Goal: Task Accomplishment & Management: Complete application form

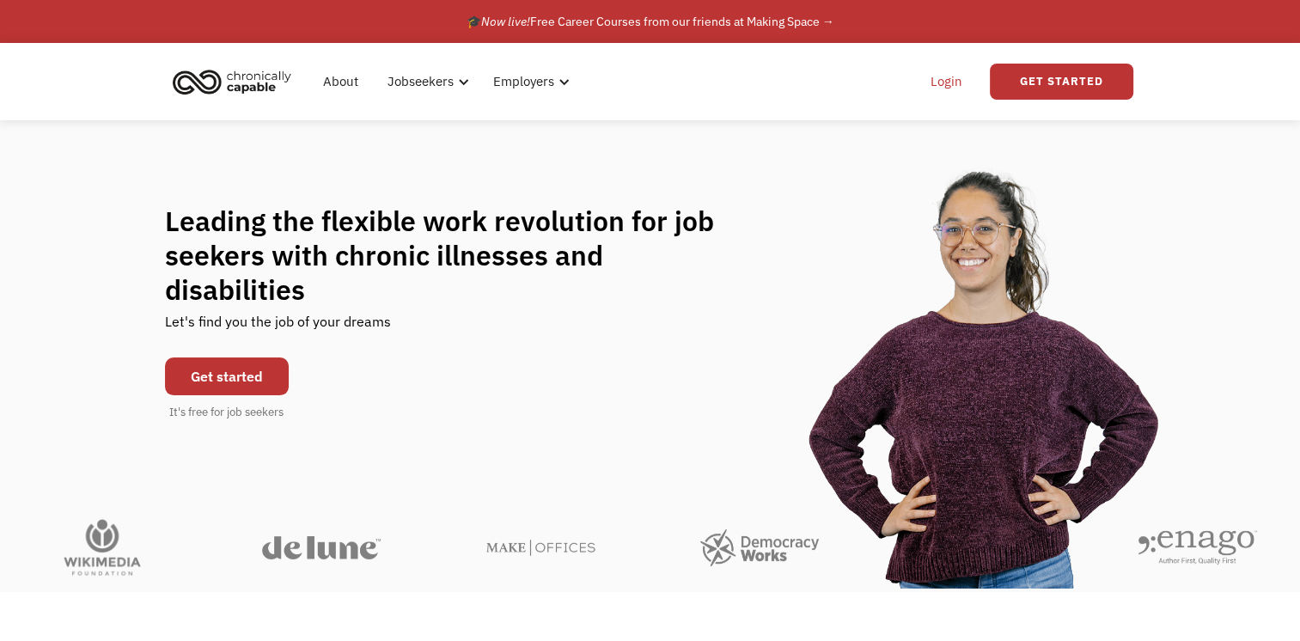
click at [935, 86] on link "Login" at bounding box center [946, 81] width 52 height 55
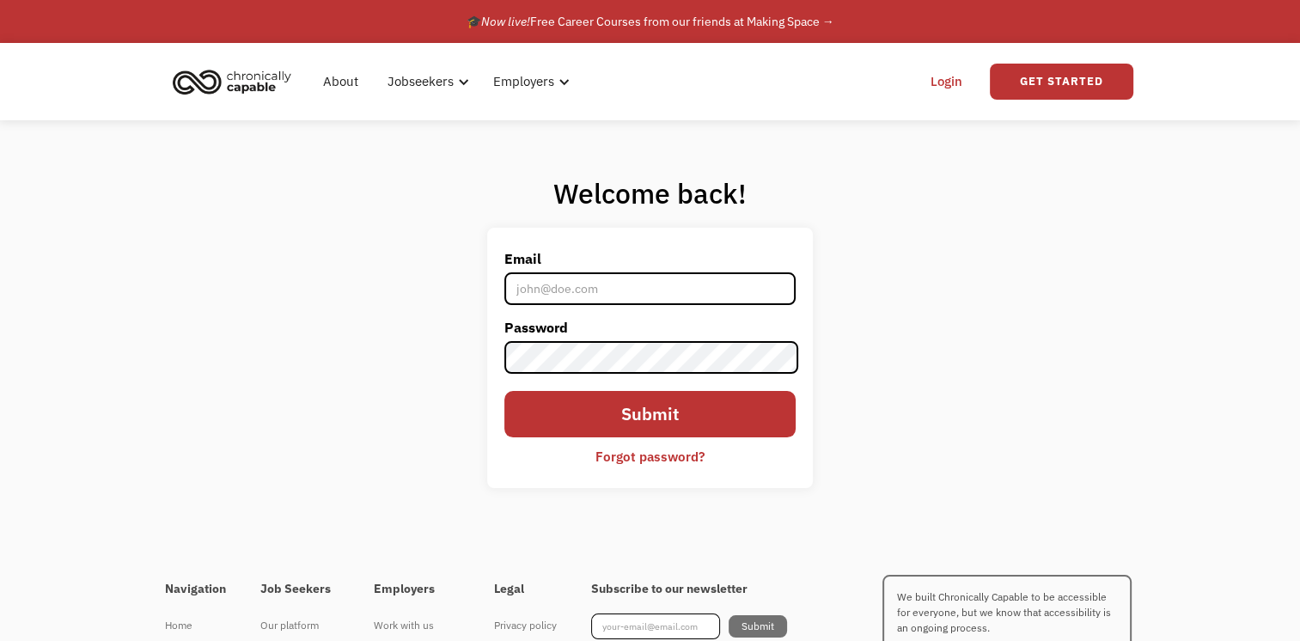
click at [642, 294] on input "Email" at bounding box center [649, 288] width 290 height 33
type input "[EMAIL_ADDRESS][DOMAIN_NAME]"
click at [952, 70] on link "Login" at bounding box center [946, 81] width 52 height 55
click at [1067, 78] on link "Get Started" at bounding box center [1061, 82] width 143 height 36
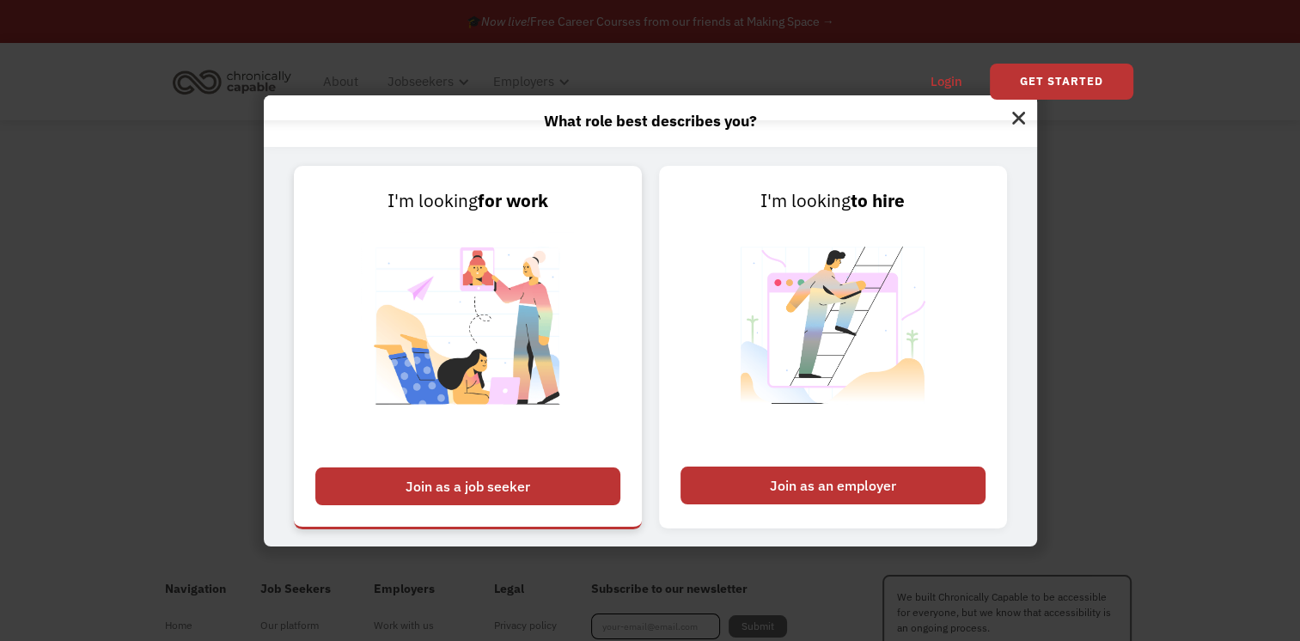
click at [505, 490] on div "Join as a job seeker" at bounding box center [467, 486] width 305 height 38
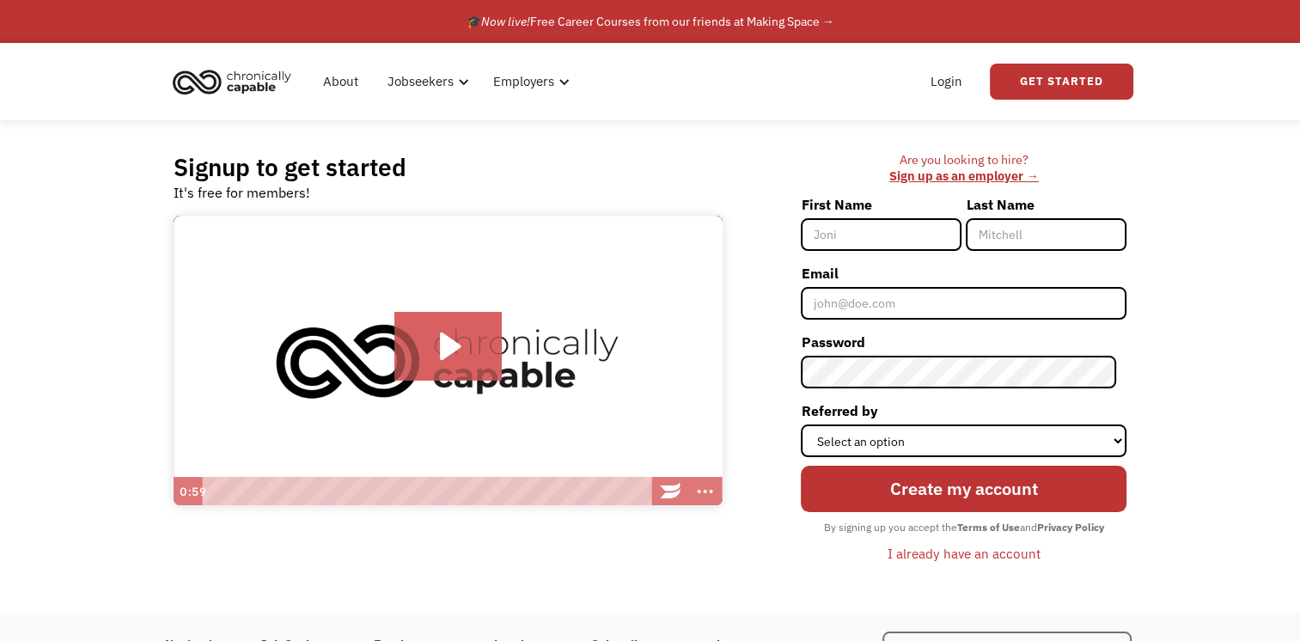
click at [879, 231] on input "First Name" at bounding box center [881, 234] width 161 height 33
type input "[PERSON_NAME]"
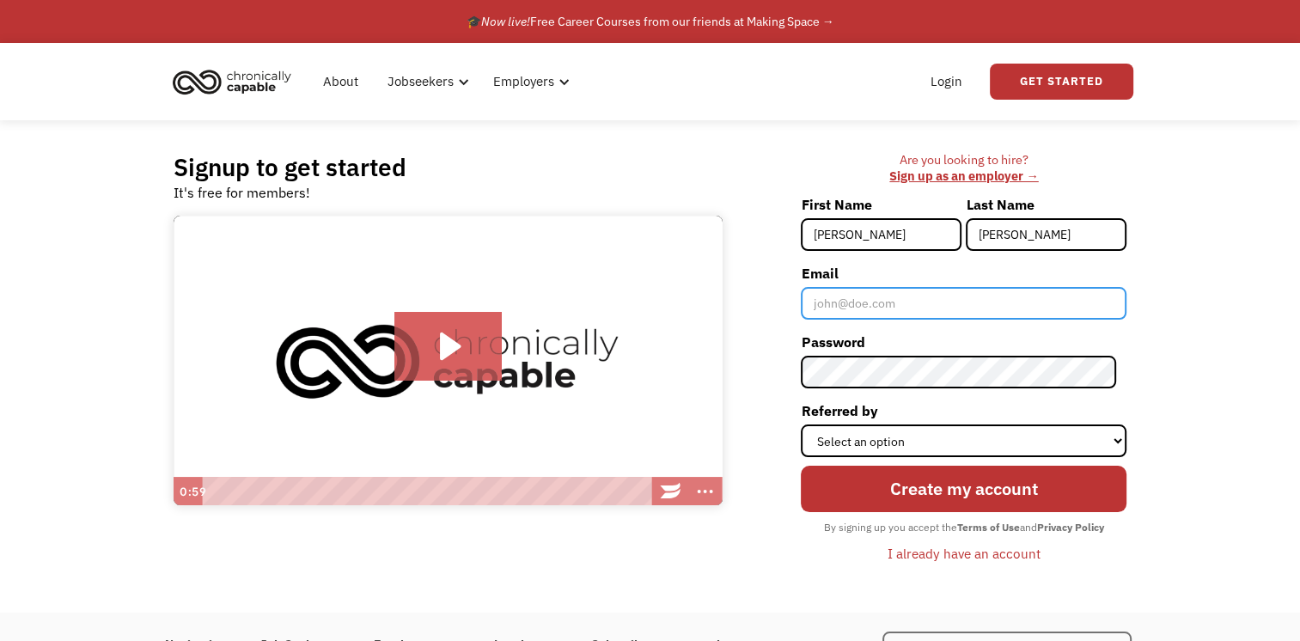
type input "[EMAIL_ADDRESS][DOMAIN_NAME]"
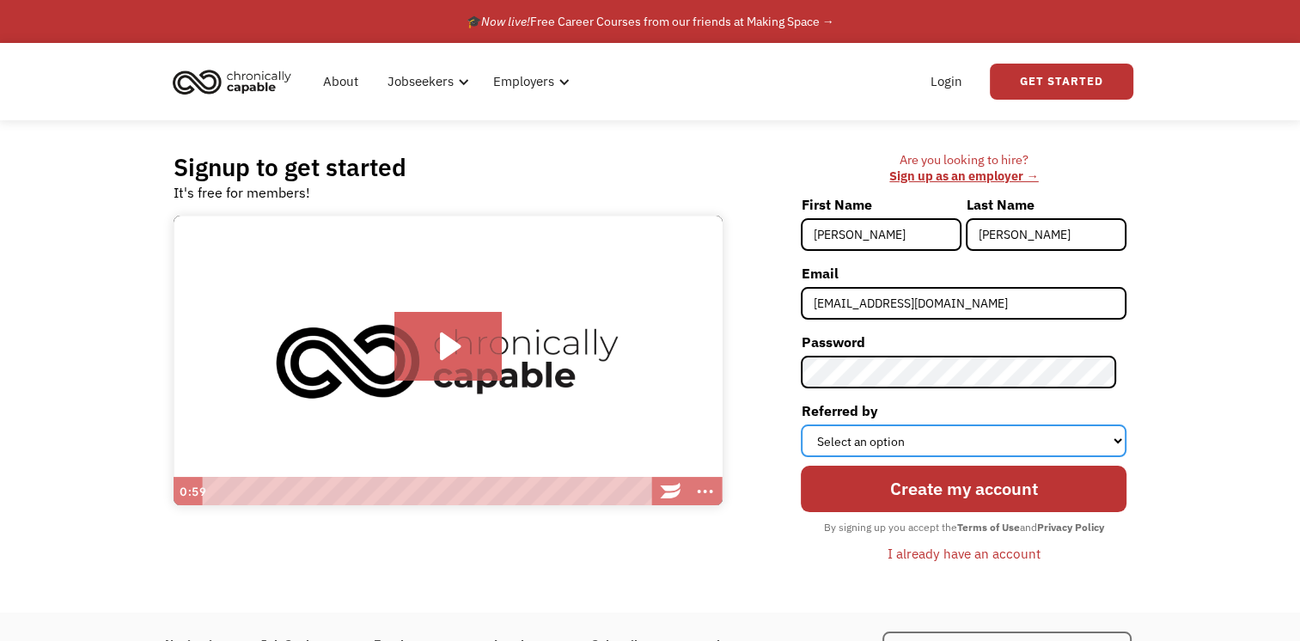
click at [1122, 442] on select "Select an option Instagram Facebook Twitter Search Engine News Article Word of …" at bounding box center [964, 440] width 326 height 33
click at [811, 424] on select "Select an option Instagram Facebook Twitter Search Engine News Article Word of …" at bounding box center [964, 440] width 326 height 33
click at [1117, 440] on select "Select an option Instagram Facebook Twitter Search Engine News Article Word of …" at bounding box center [964, 440] width 326 height 33
select select "Search Engine"
click at [811, 424] on select "Select an option Instagram Facebook Twitter Search Engine News Article Word of …" at bounding box center [964, 440] width 326 height 33
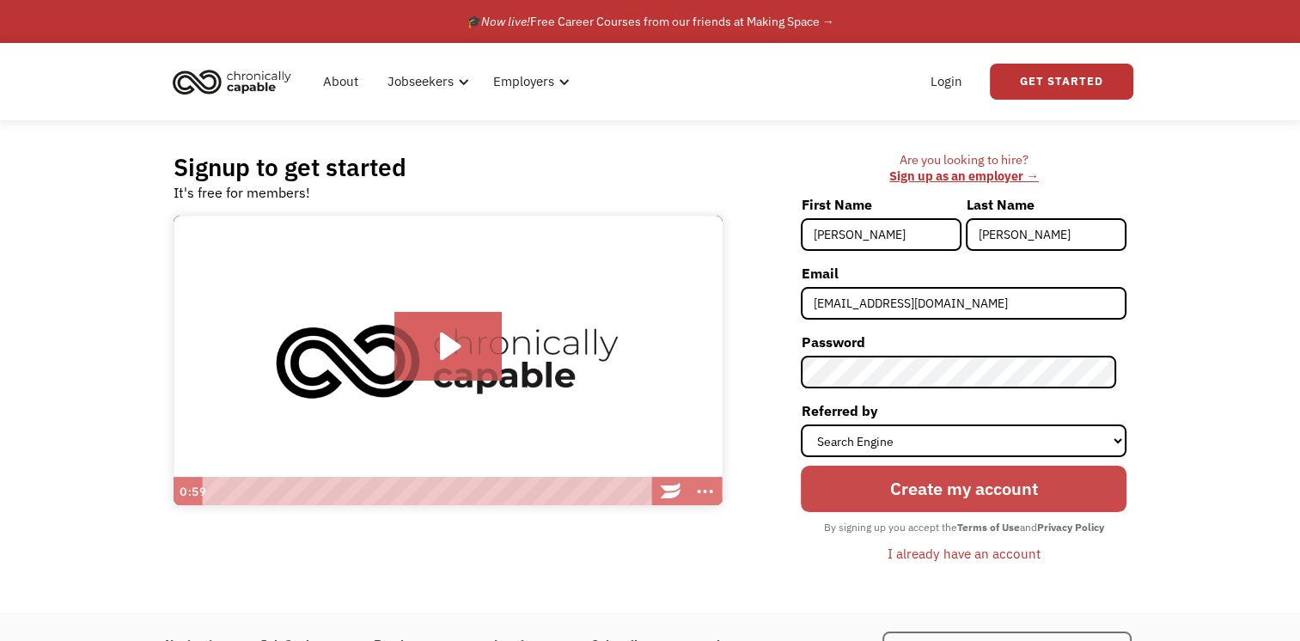
click at [1024, 481] on input "Create my account" at bounding box center [964, 489] width 326 height 46
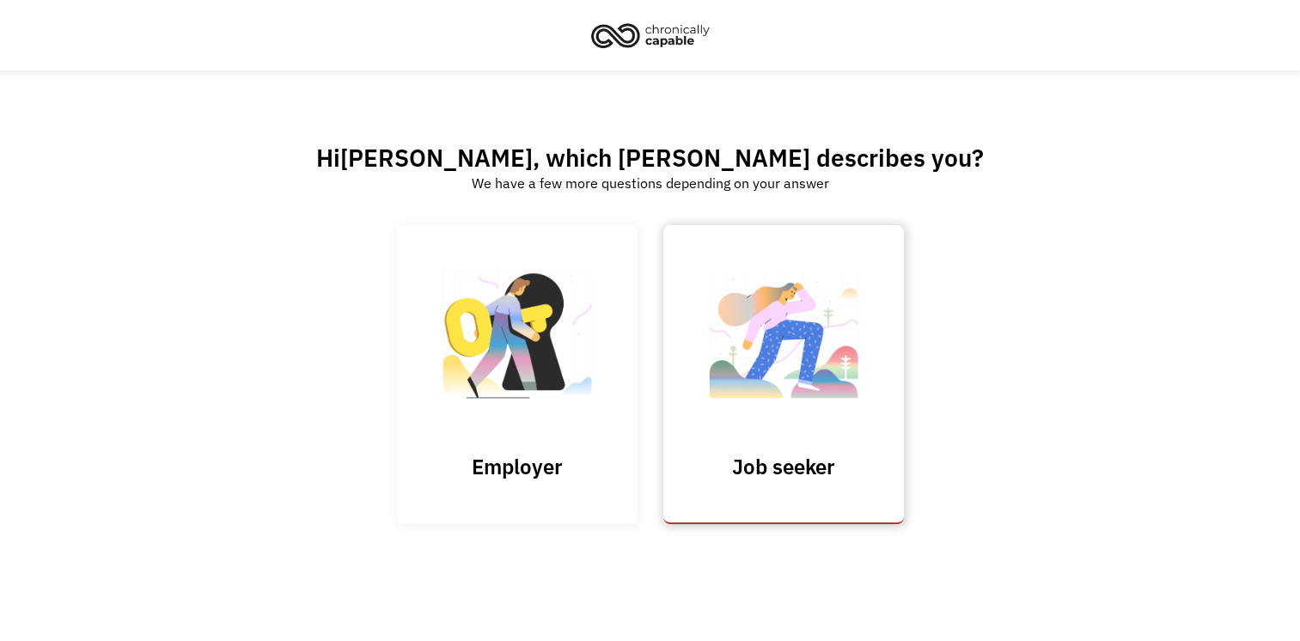
click at [812, 381] on img at bounding box center [783, 342] width 172 height 167
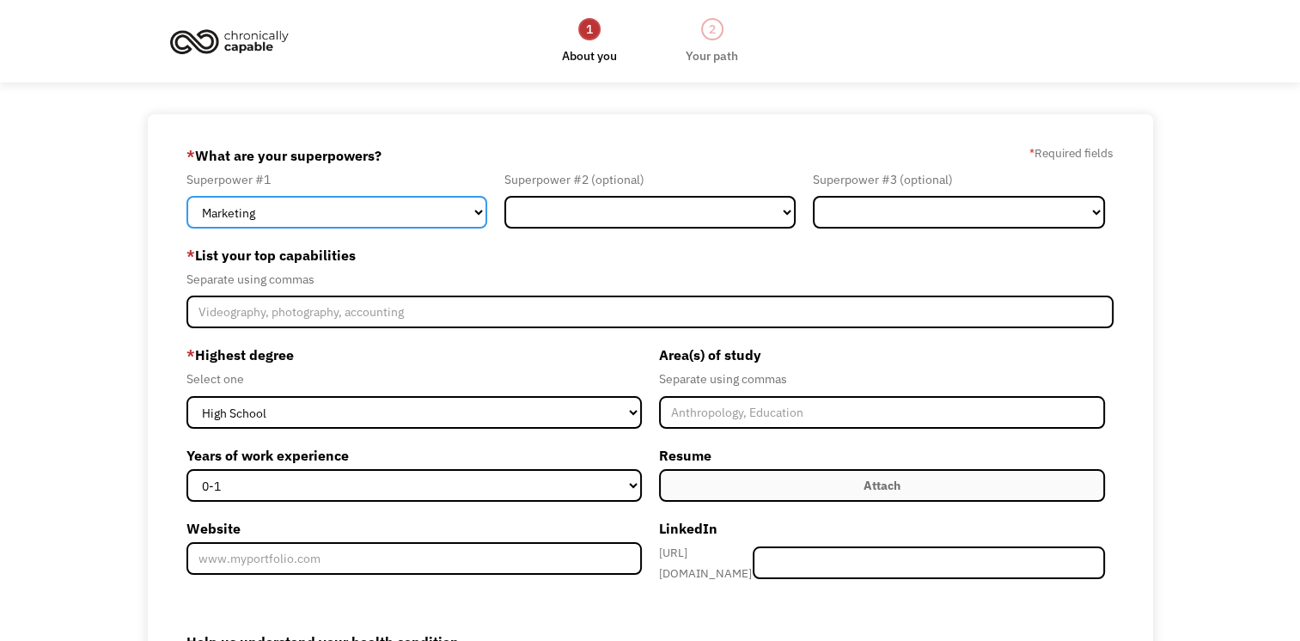
click at [475, 209] on select "Marketing Human Resources Finance Technology Operations Sales Industrial & Manu…" at bounding box center [336, 212] width 301 height 33
select select "Human Resources"
click at [186, 196] on select "Marketing Human Resources Finance Technology Operations Sales Industrial & Manu…" at bounding box center [336, 212] width 301 height 33
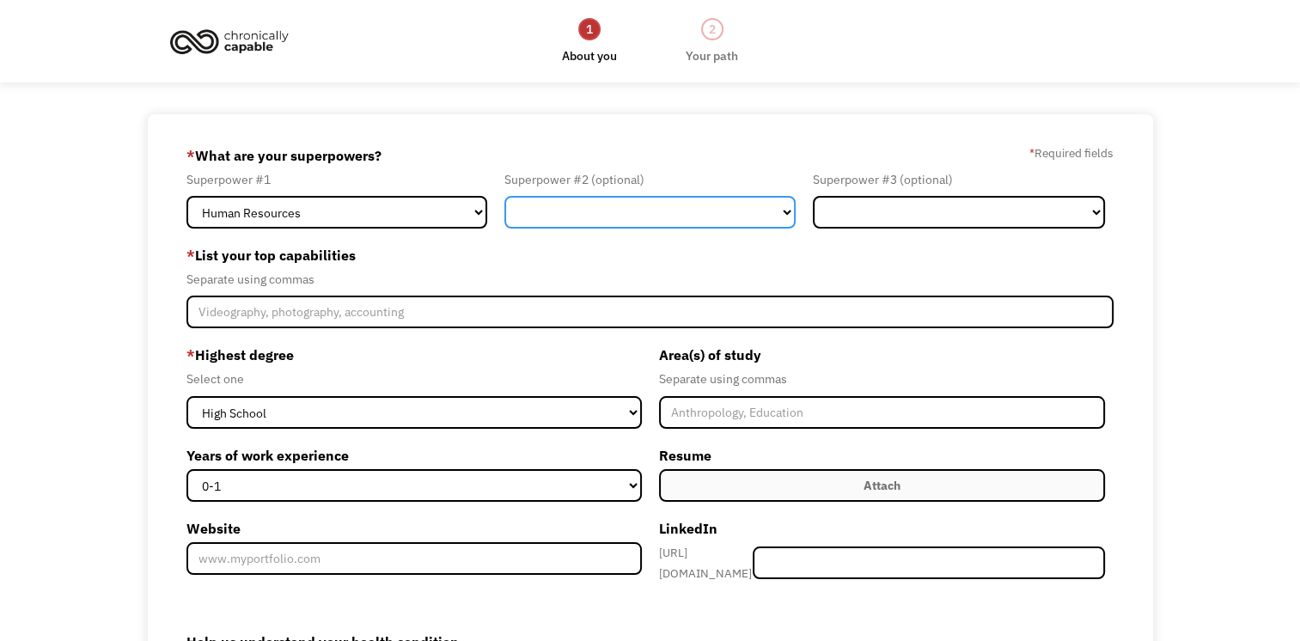
click at [783, 211] on select "Marketing Human Resources Finance Technology Operations Sales Industrial & Manu…" at bounding box center [650, 212] width 292 height 33
select select "Administration"
click at [504, 196] on select "Marketing Human Resources Finance Technology Operations Sales Industrial & Manu…" at bounding box center [650, 212] width 292 height 33
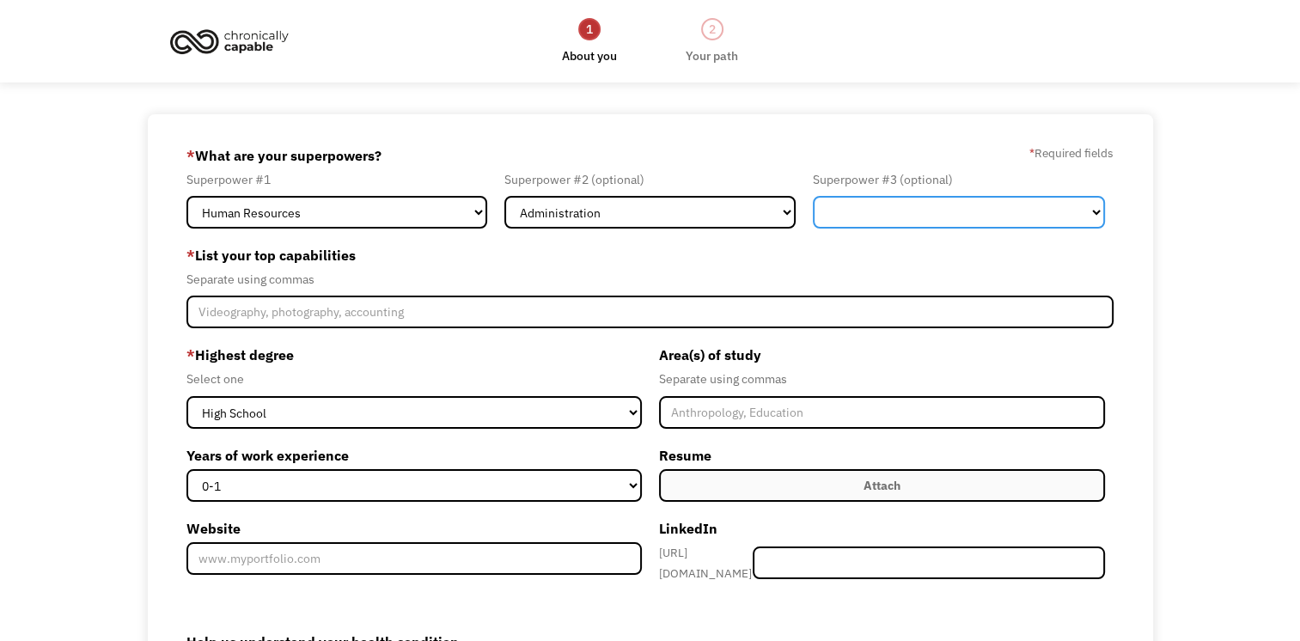
click at [1092, 210] on select "Marketing Human Resources Finance Technology Operations Sales Industrial & Manu…" at bounding box center [959, 212] width 292 height 33
select select "Other"
click at [813, 196] on select "Marketing Human Resources Finance Technology Operations Sales Industrial & Manu…" at bounding box center [959, 212] width 292 height 33
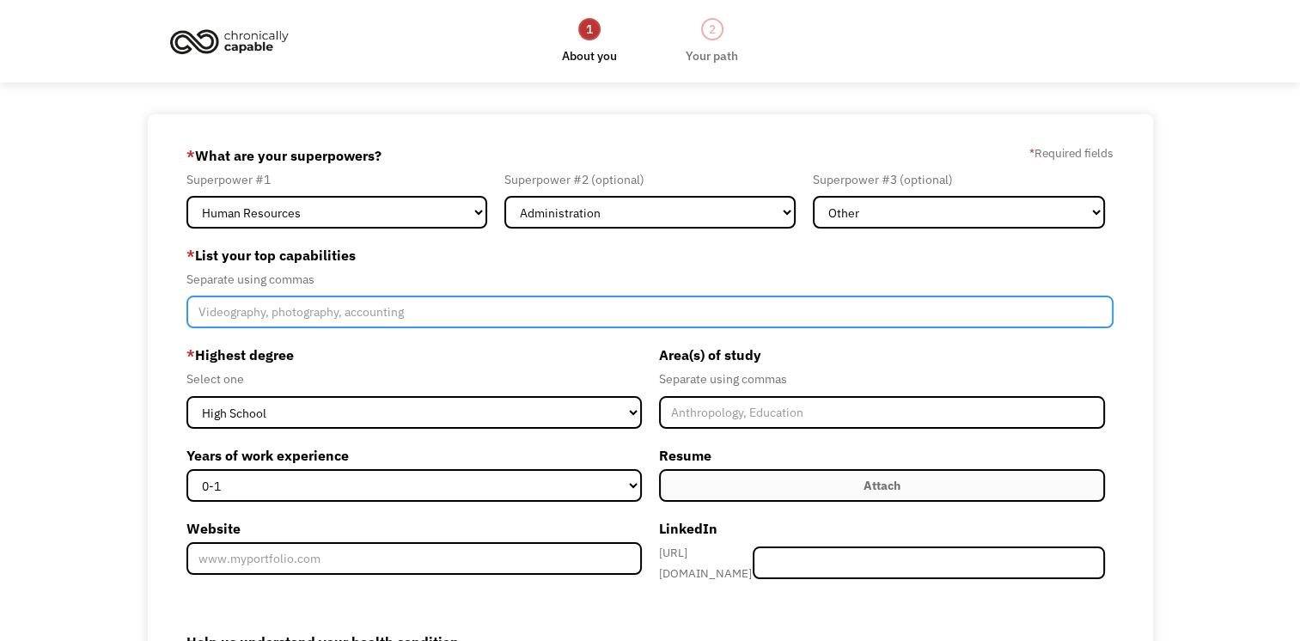
click at [362, 319] on input "Member-Create-Step1" at bounding box center [649, 311] width 927 height 33
click at [390, 317] on input "Member-Create-Step1" at bounding box center [649, 311] width 927 height 33
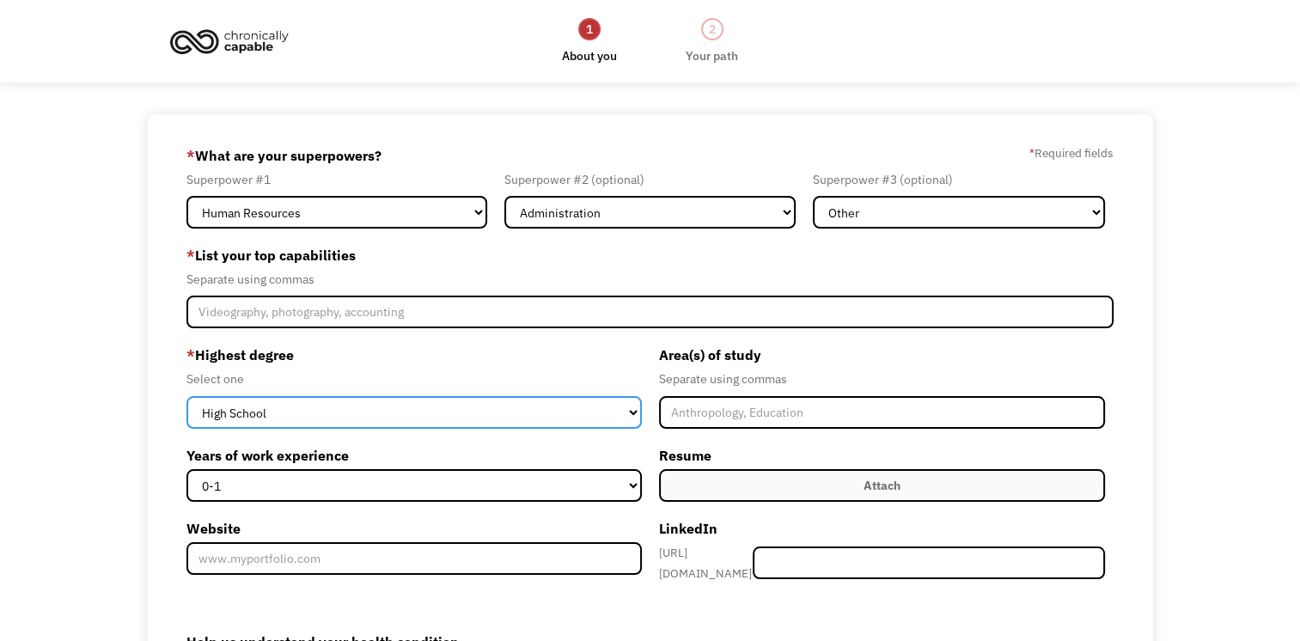
click at [628, 408] on select "High School Associates Bachelors Master's PhD" at bounding box center [413, 412] width 455 height 33
select select "masters"
click at [186, 396] on select "High School Associates Bachelors Master's PhD" at bounding box center [413, 412] width 455 height 33
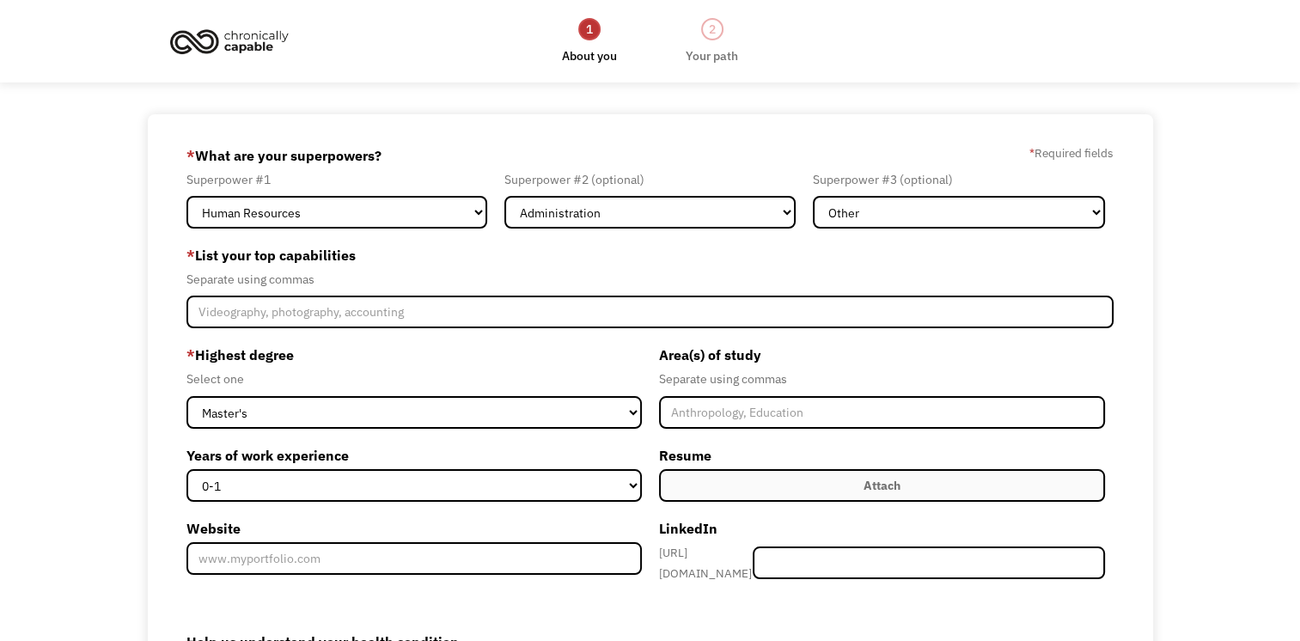
click at [933, 394] on div "Area(s) of study Separate using commas" at bounding box center [882, 384] width 447 height 87
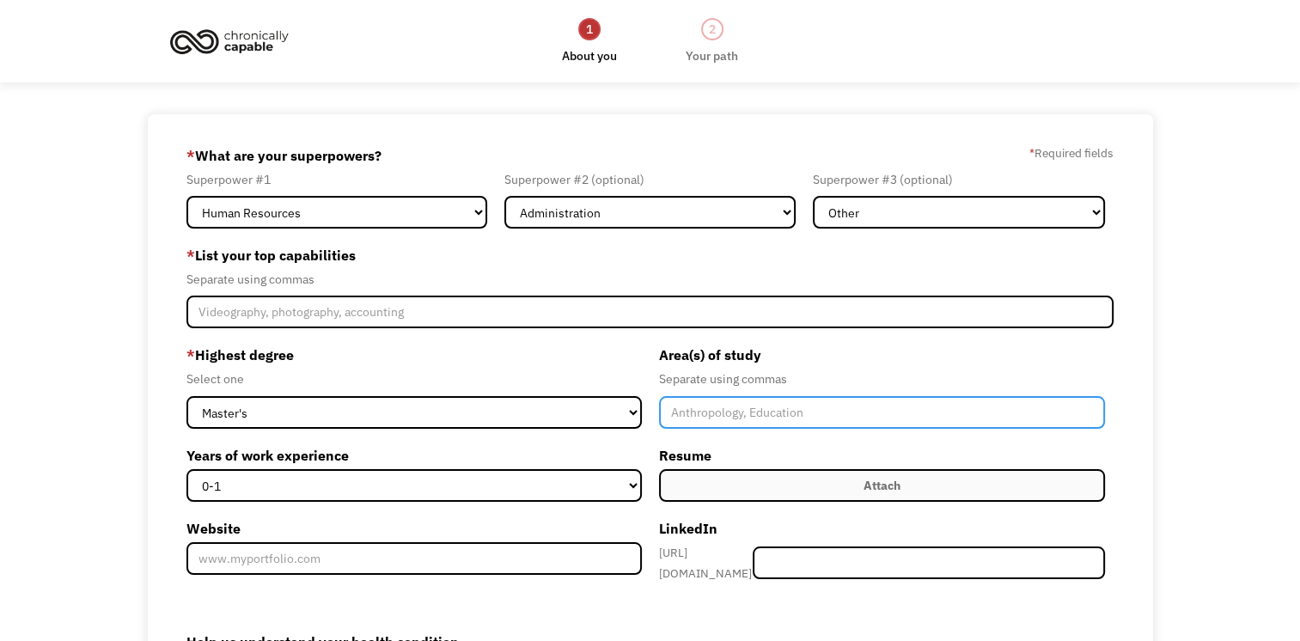
click at [842, 415] on input "Member-Create-Step1" at bounding box center [882, 412] width 447 height 33
type input "human services"
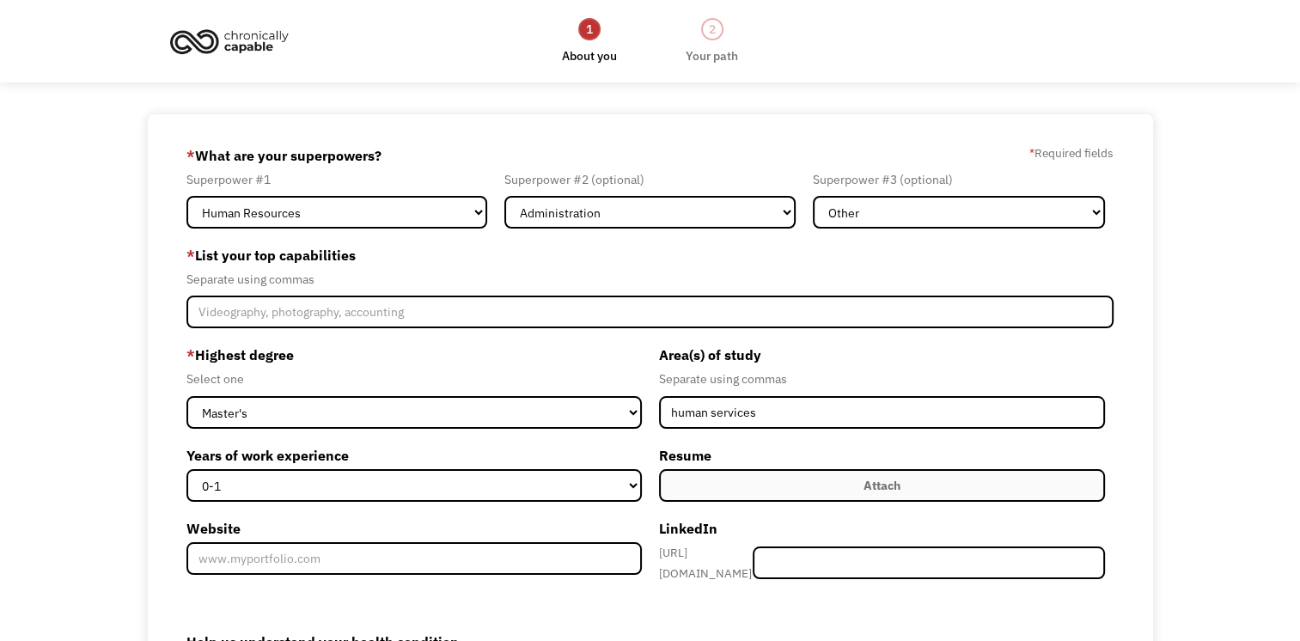
click at [728, 484] on label "Attach" at bounding box center [882, 485] width 447 height 33
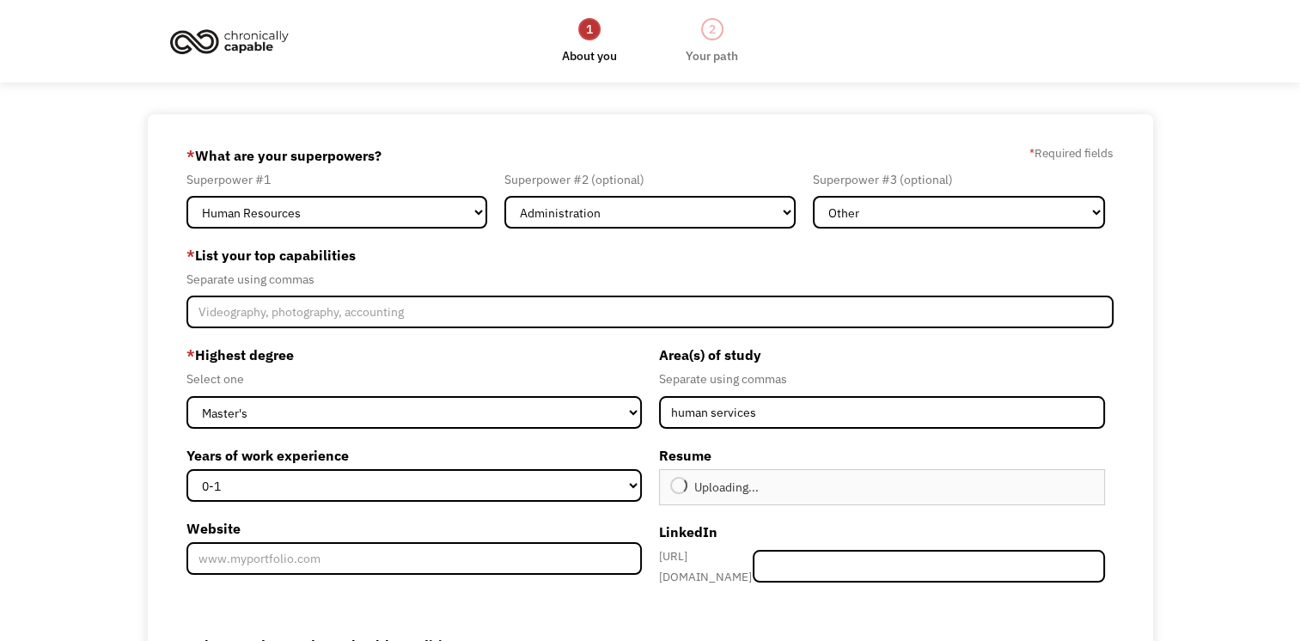
type input "Continue"
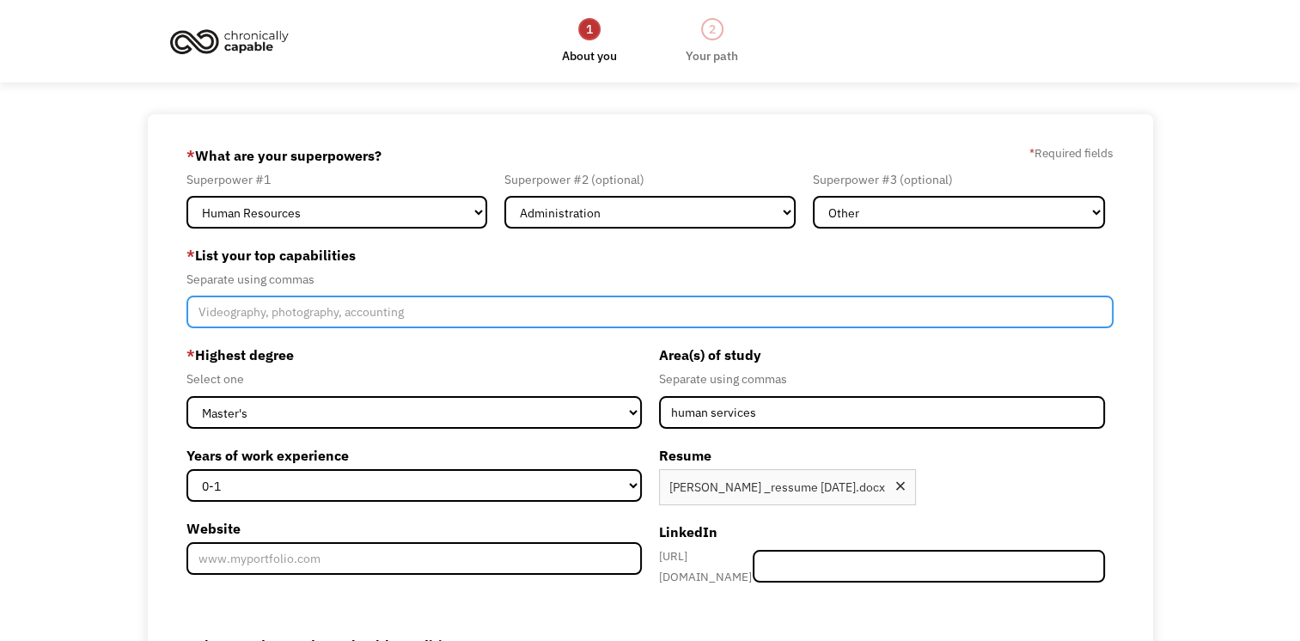
click at [367, 319] on input "Member-Create-Step1" at bounding box center [649, 311] width 927 height 33
type input "S"
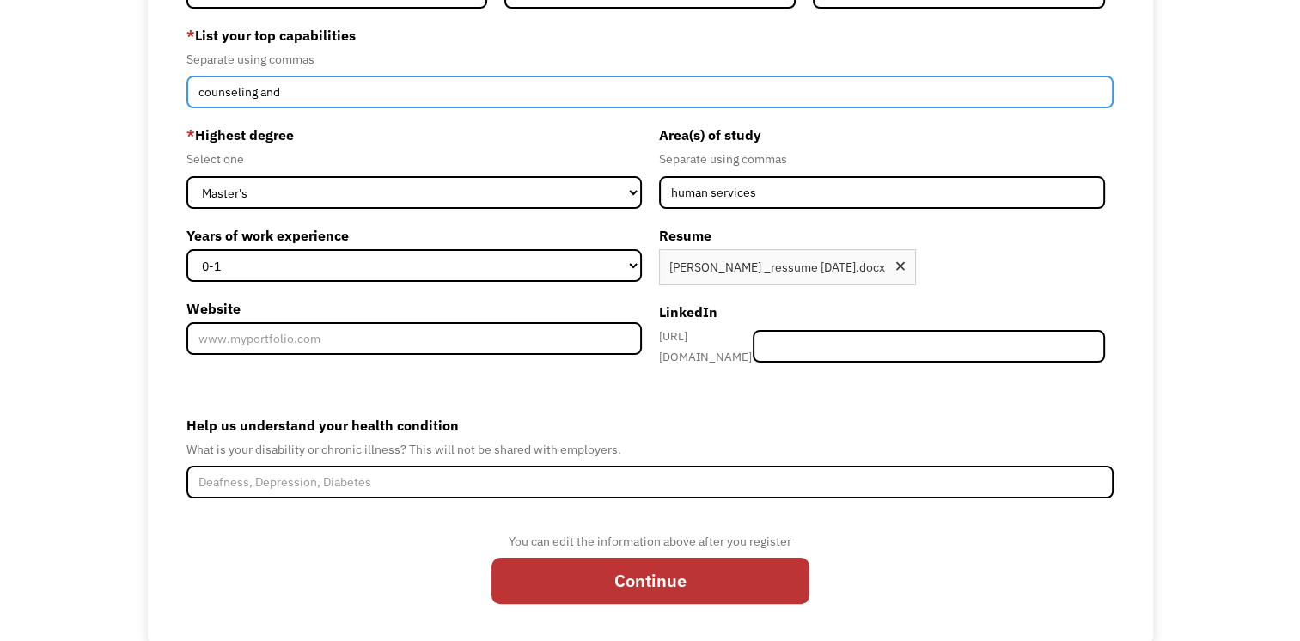
scroll to position [245, 0]
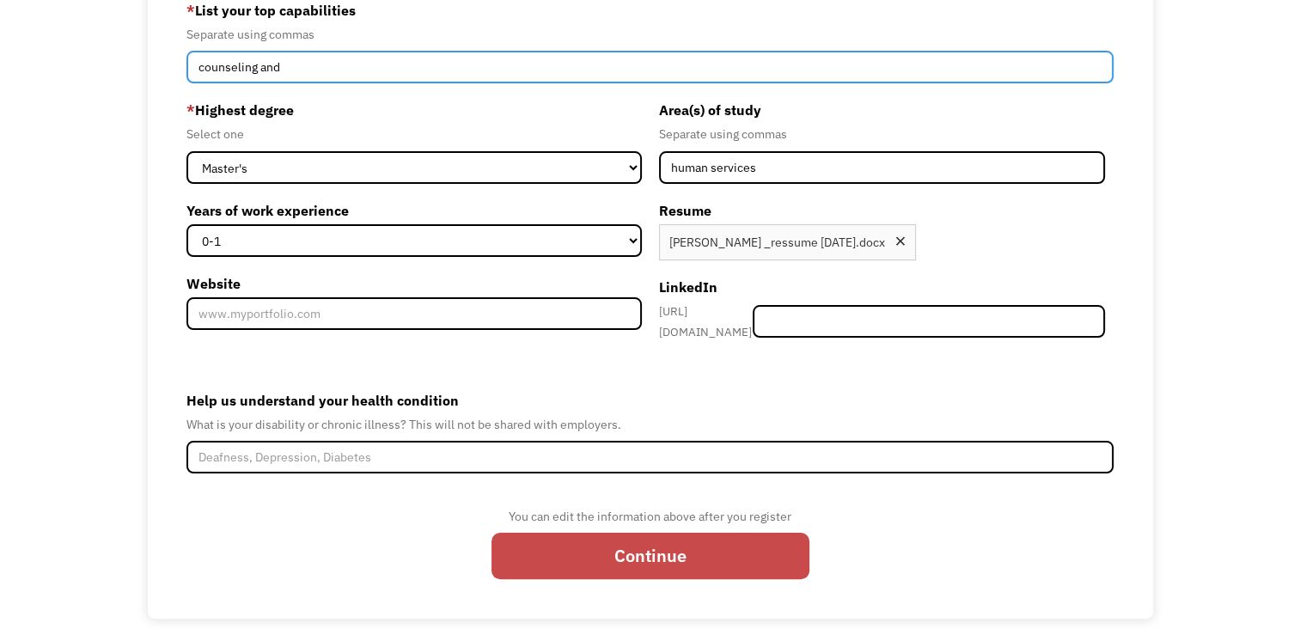
type input "counseling and"
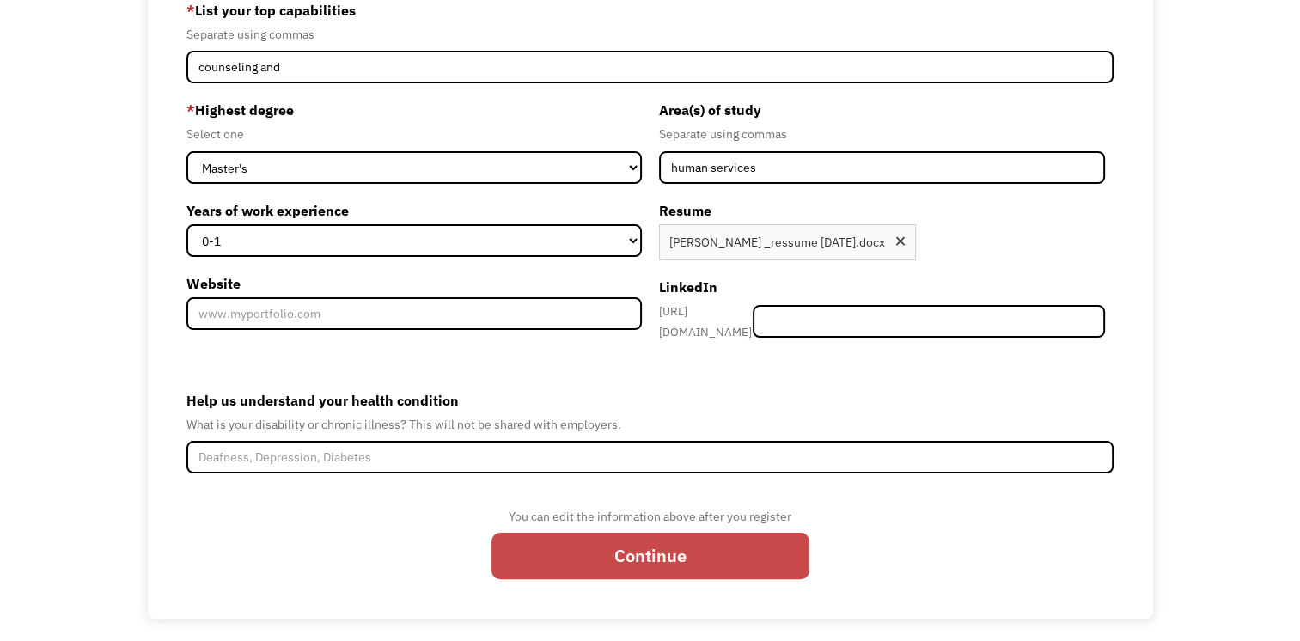
click at [739, 541] on input "Continue" at bounding box center [650, 556] width 318 height 46
type input "Please wait..."
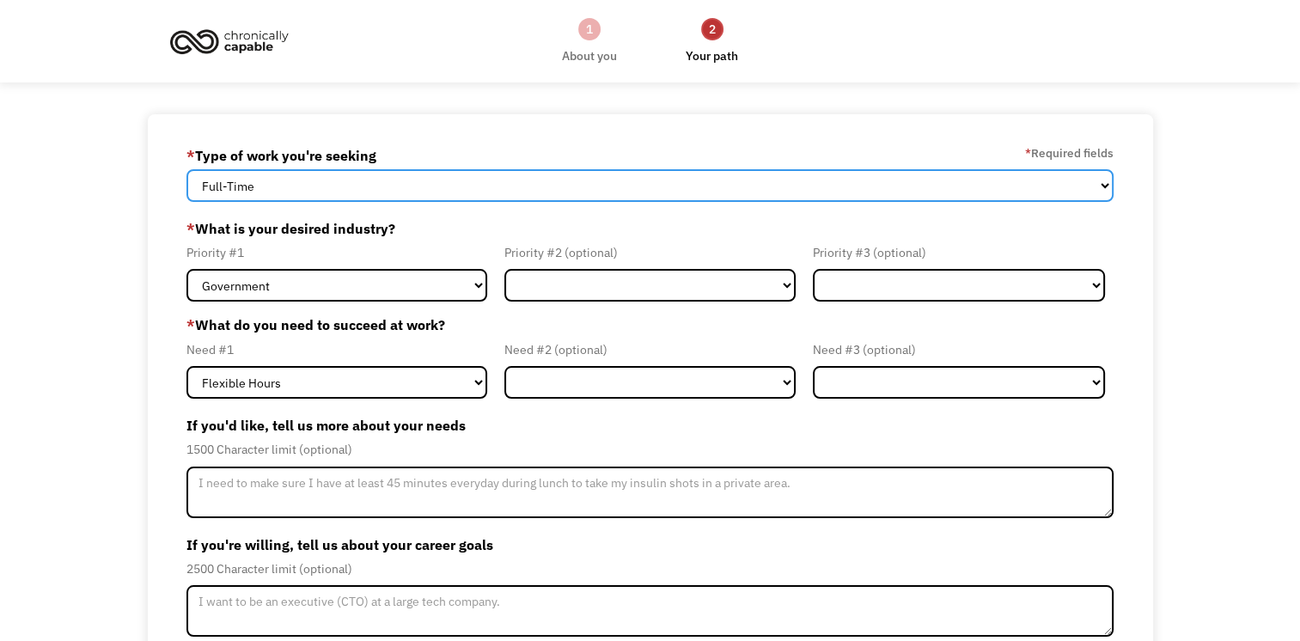
click at [320, 179] on select "Full-Time Part-Time Both Full-Time and Part-Time" at bounding box center [649, 185] width 927 height 33
select select "Both Full-Time and Part-Time"
click at [186, 169] on select "Full-Time Part-Time Both Full-Time and Part-Time" at bounding box center [649, 185] width 927 height 33
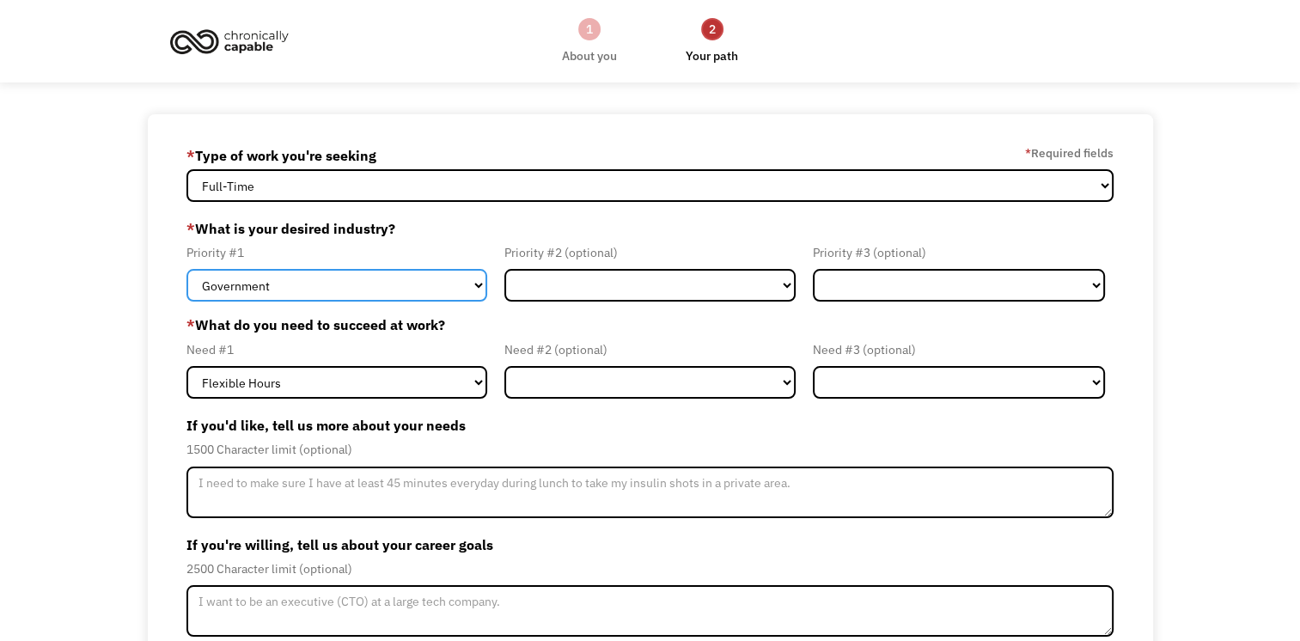
click at [480, 287] on select "Government Finance & Insurance Health & Social Care Tech & Engineering Creative…" at bounding box center [336, 285] width 301 height 33
select select "Education"
click at [186, 269] on select "Government Finance & Insurance Health & Social Care Tech & Engineering Creative…" at bounding box center [336, 285] width 301 height 33
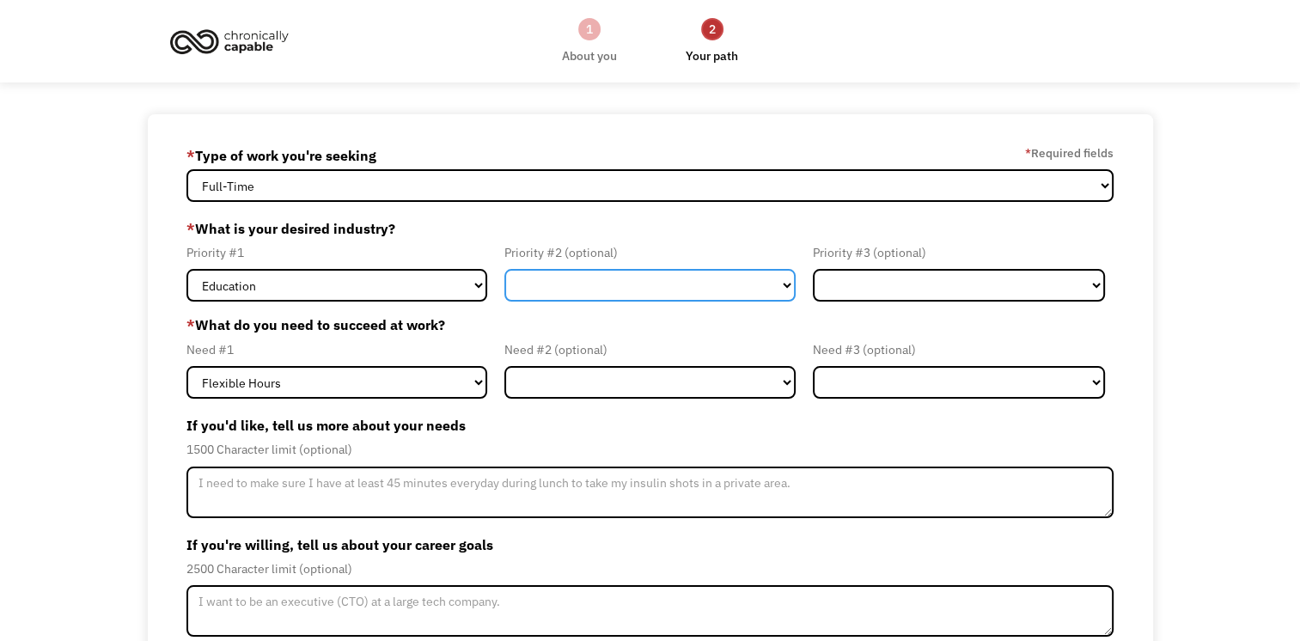
click at [778, 280] on select "Government Finance & Insurance Health & Social Care Tech & Engineering Creative…" at bounding box center [650, 285] width 292 height 33
select select "Health & Social Care"
click at [504, 269] on select "Government Finance & Insurance Health & Social Care Tech & Engineering Creative…" at bounding box center [650, 285] width 292 height 33
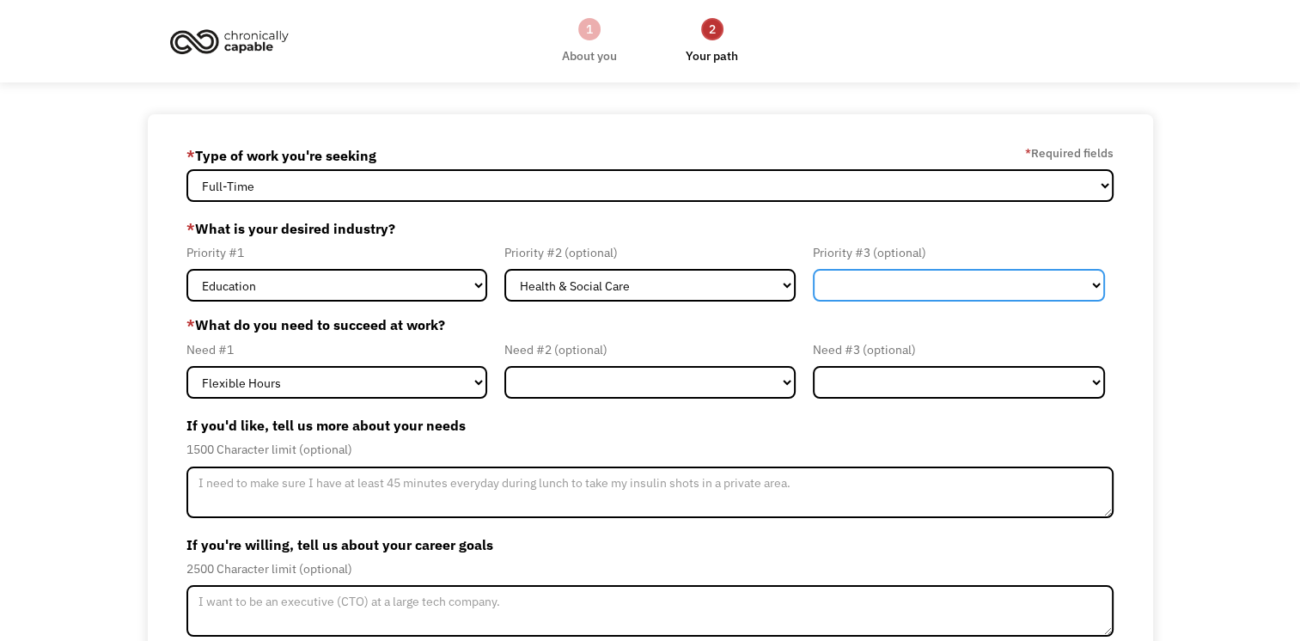
click at [1069, 278] on select "Government Finance & Insurance Health & Social Care Tech & Engineering Creative…" at bounding box center [959, 285] width 292 height 33
select select "Administrative"
click at [813, 269] on select "Government Finance & Insurance Health & Social Care Tech & Engineering Creative…" at bounding box center [959, 285] width 292 height 33
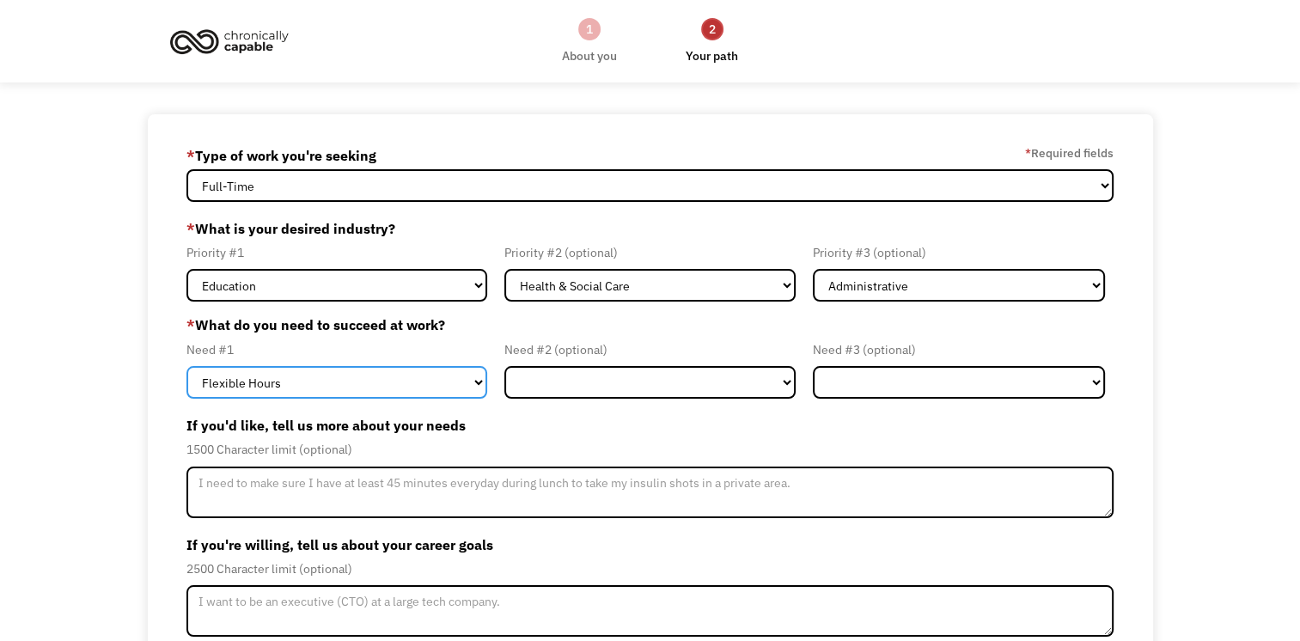
click at [474, 374] on select "Flexible Hours Remote Work Service Animal On-site Accommodations Visual Support…" at bounding box center [336, 382] width 301 height 33
select select "Remote Work"
click at [186, 366] on select "Flexible Hours Remote Work Service Animal On-site Accommodations Visual Support…" at bounding box center [336, 382] width 301 height 33
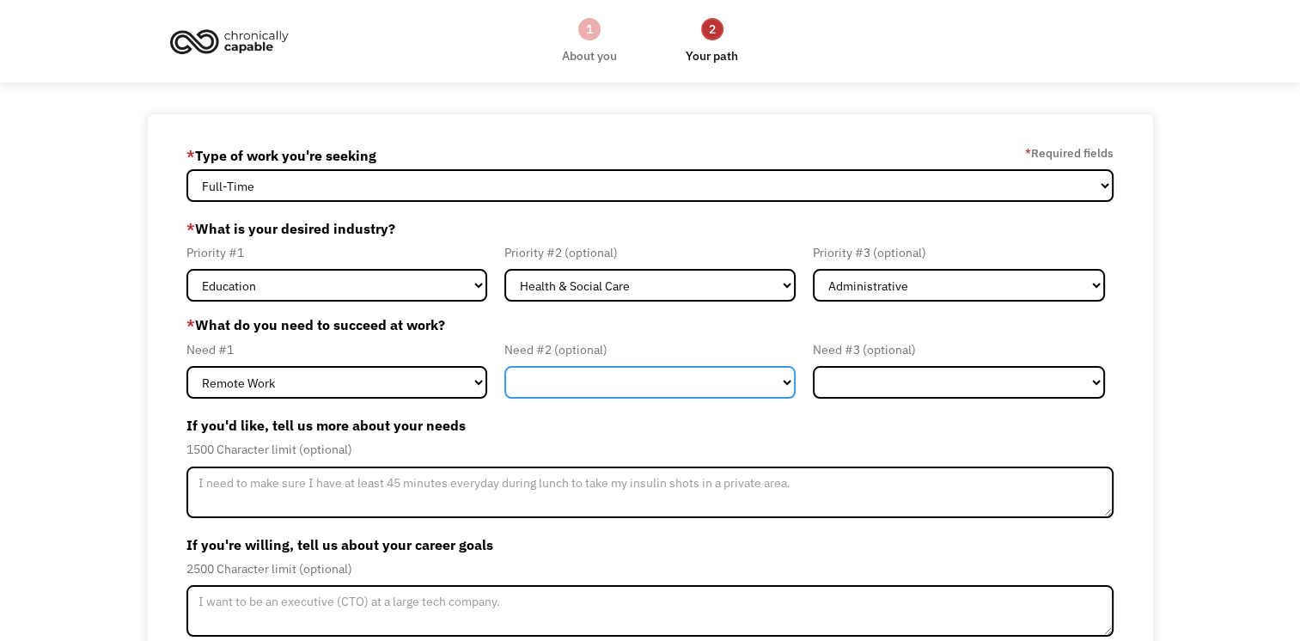
click at [784, 381] on select "Flexible Hours Remote Work Service Animal On-site Accommodations Visual Support…" at bounding box center [650, 382] width 292 height 33
select select "On-site Accommodations"
click at [504, 366] on select "Flexible Hours Remote Work Service Animal On-site Accommodations Visual Support…" at bounding box center [650, 382] width 292 height 33
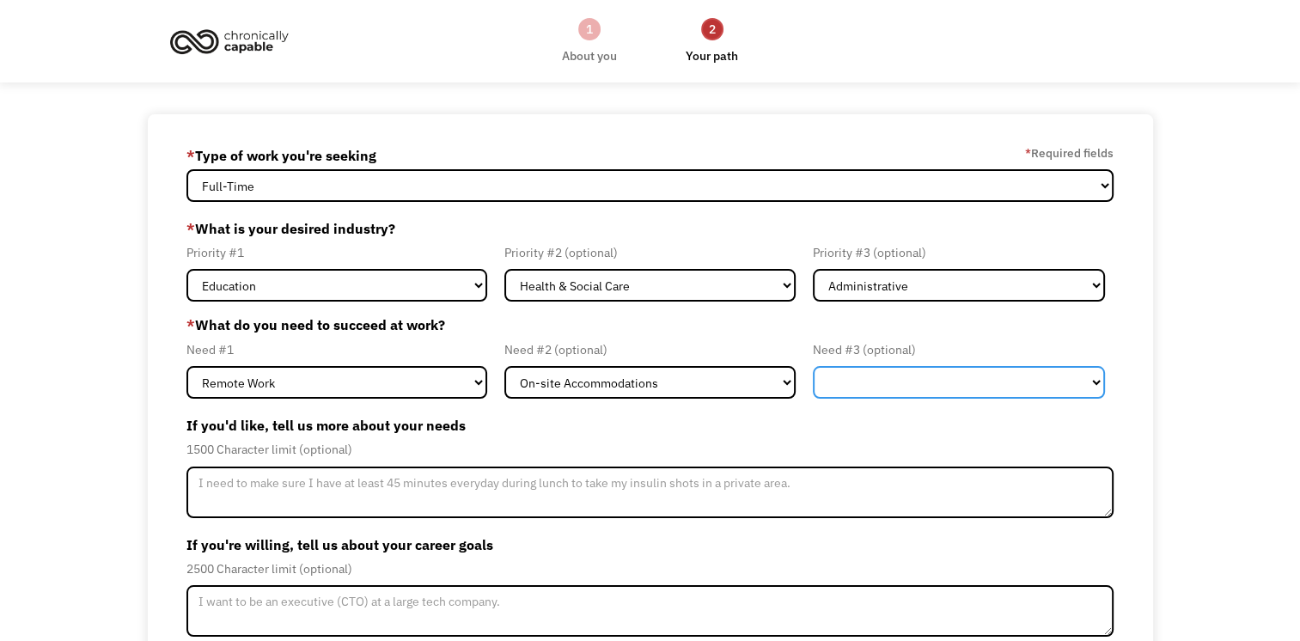
click at [1093, 382] on select "Flexible Hours Remote Work Service Animal On-site Accommodations Visual Support…" at bounding box center [959, 382] width 292 height 33
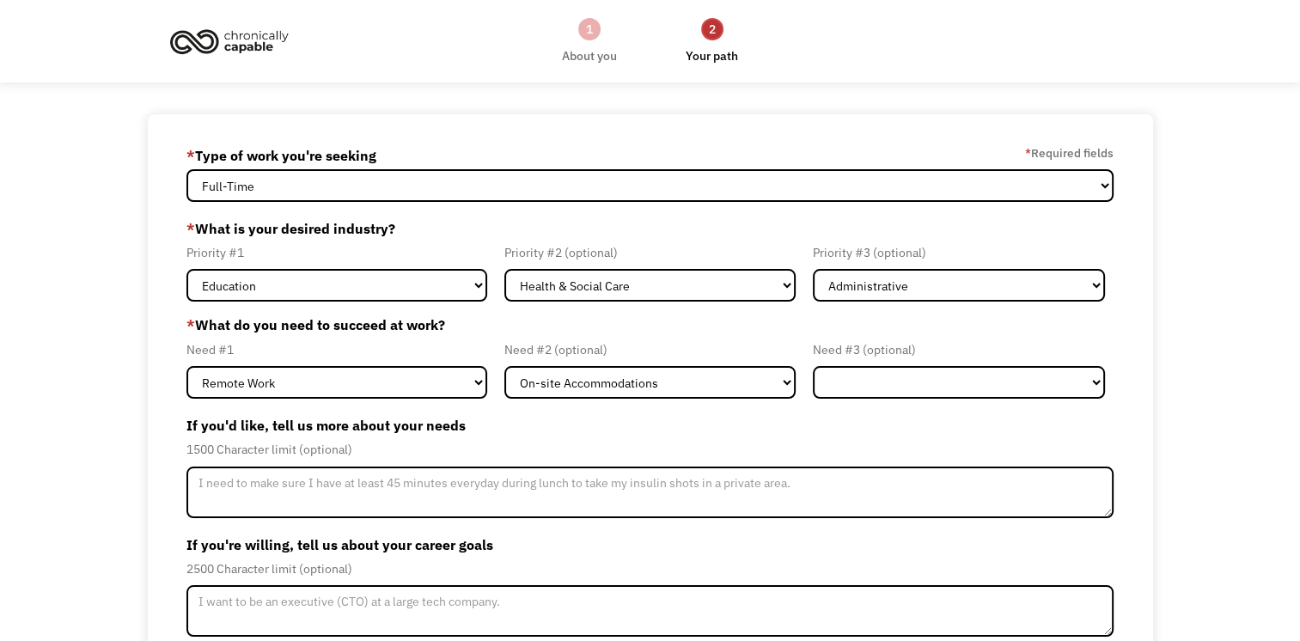
click at [553, 432] on label "If you'd like, tell us more about your needs" at bounding box center [649, 424] width 927 height 27
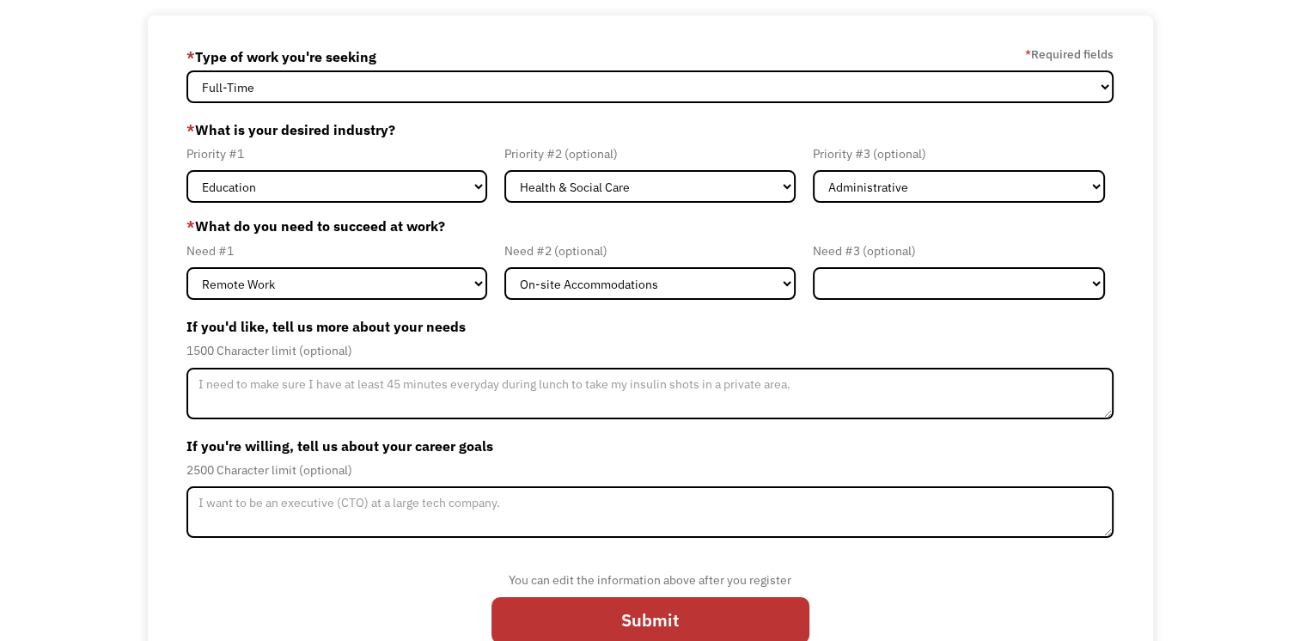
scroll to position [130, 0]
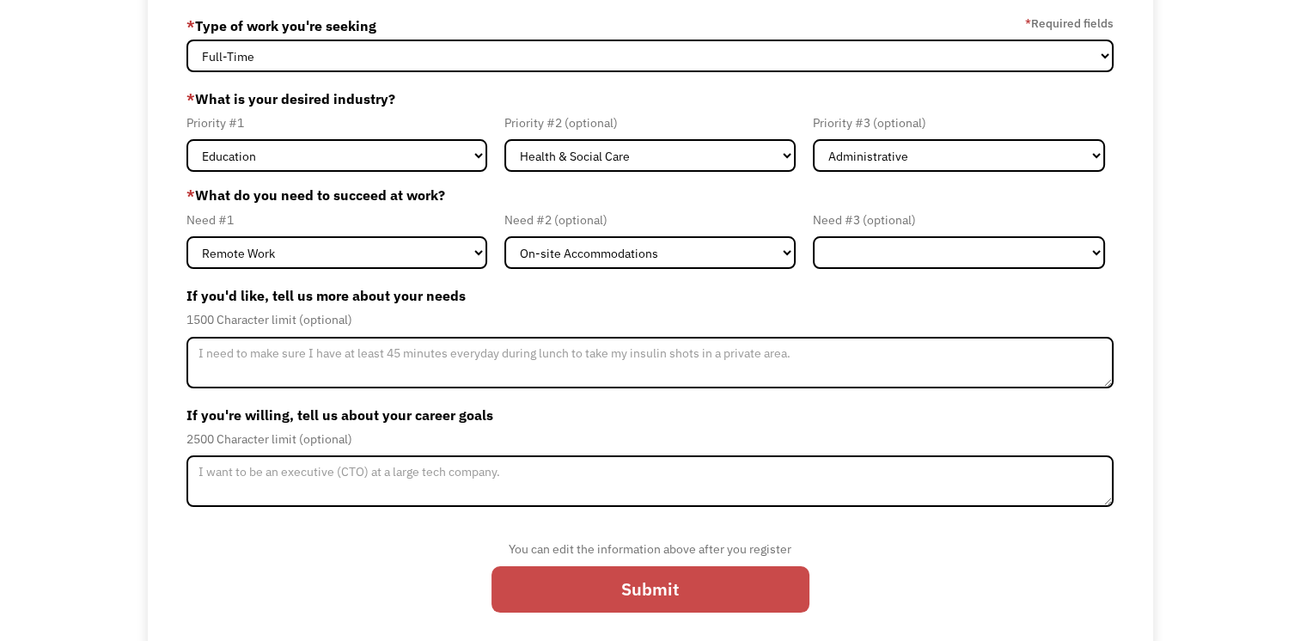
click at [727, 582] on input "Submit" at bounding box center [650, 589] width 318 height 46
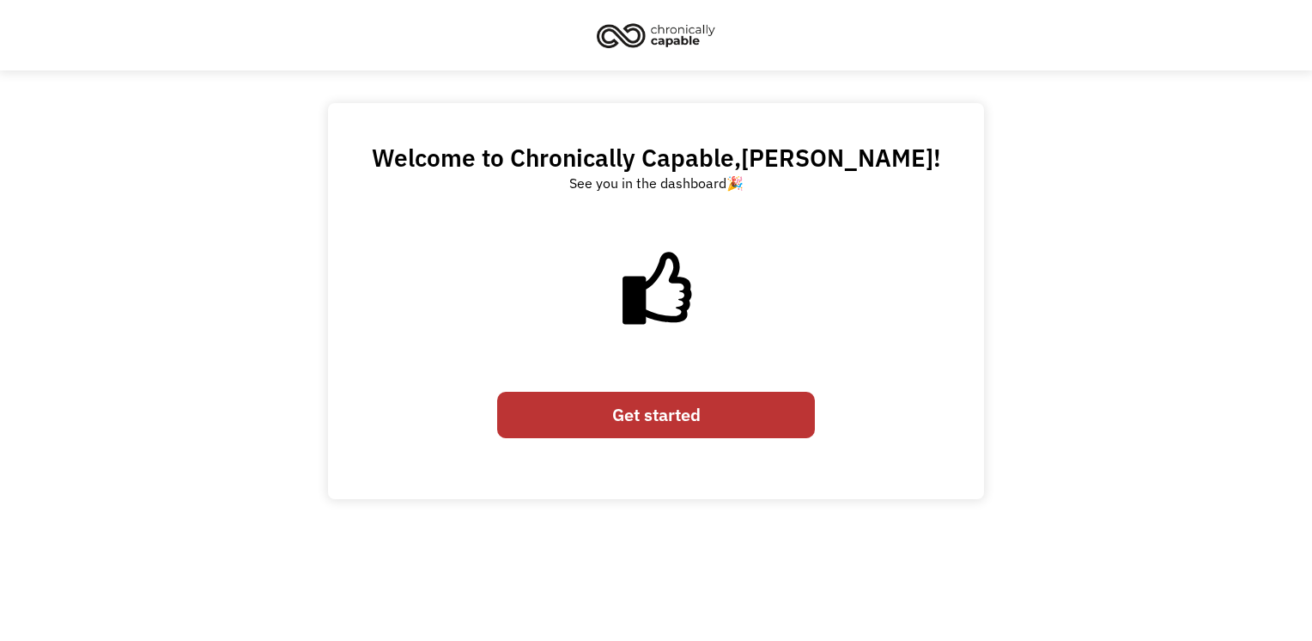
click at [639, 416] on link "Get started" at bounding box center [656, 415] width 318 height 46
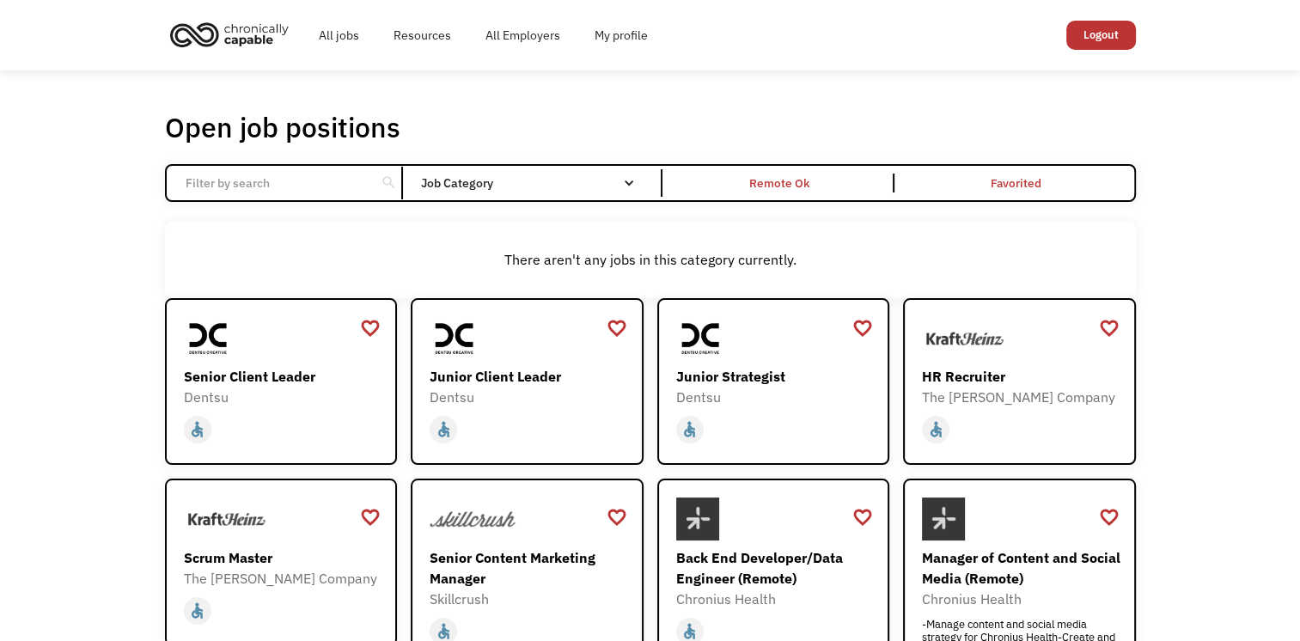
click at [357, 173] on input "Email Form" at bounding box center [271, 183] width 192 height 33
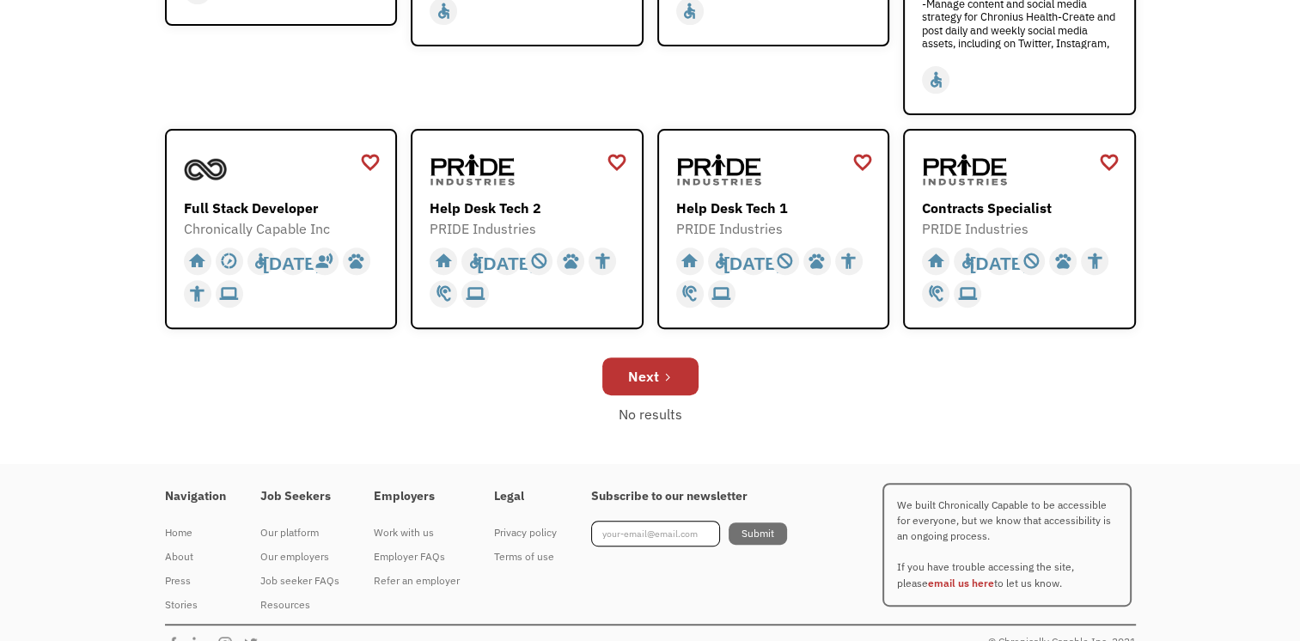
scroll to position [642, 0]
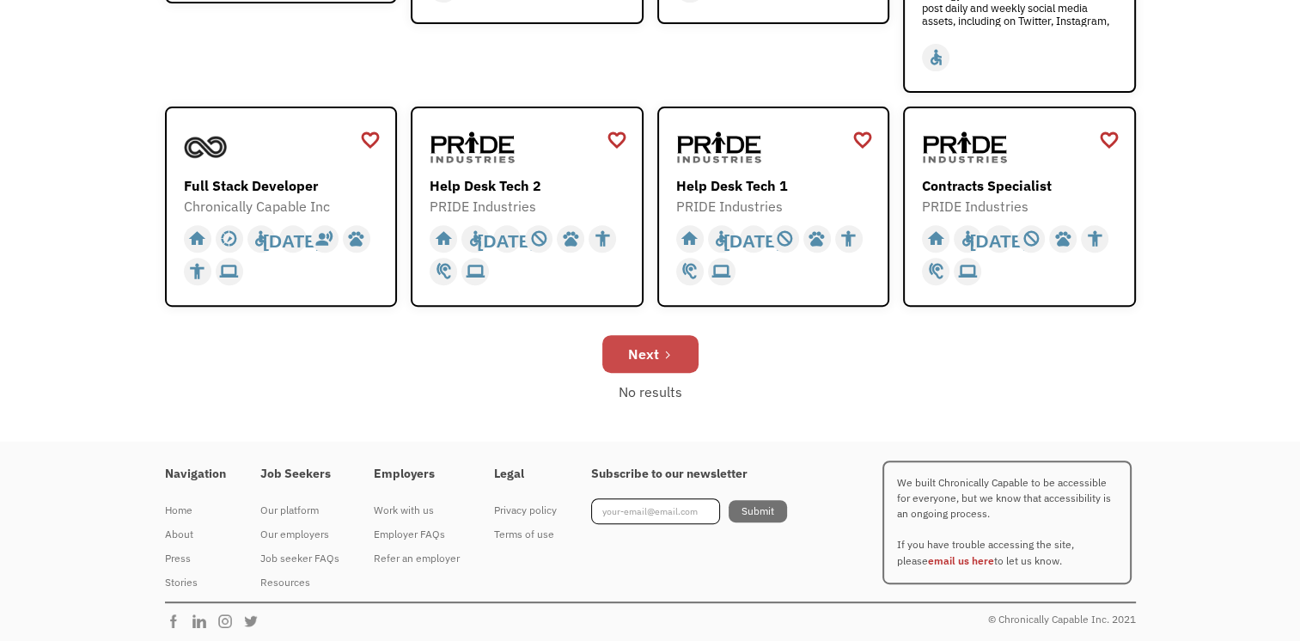
click at [652, 353] on div "Next" at bounding box center [643, 354] width 31 height 21
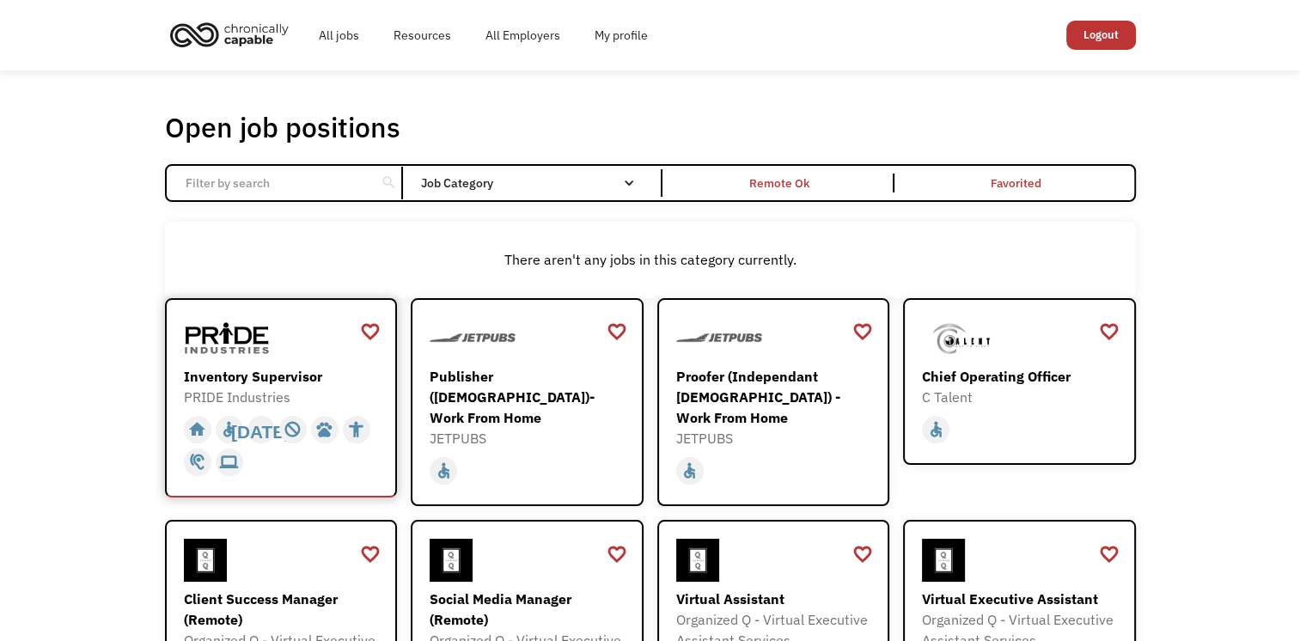
click at [240, 340] on img at bounding box center [227, 338] width 86 height 43
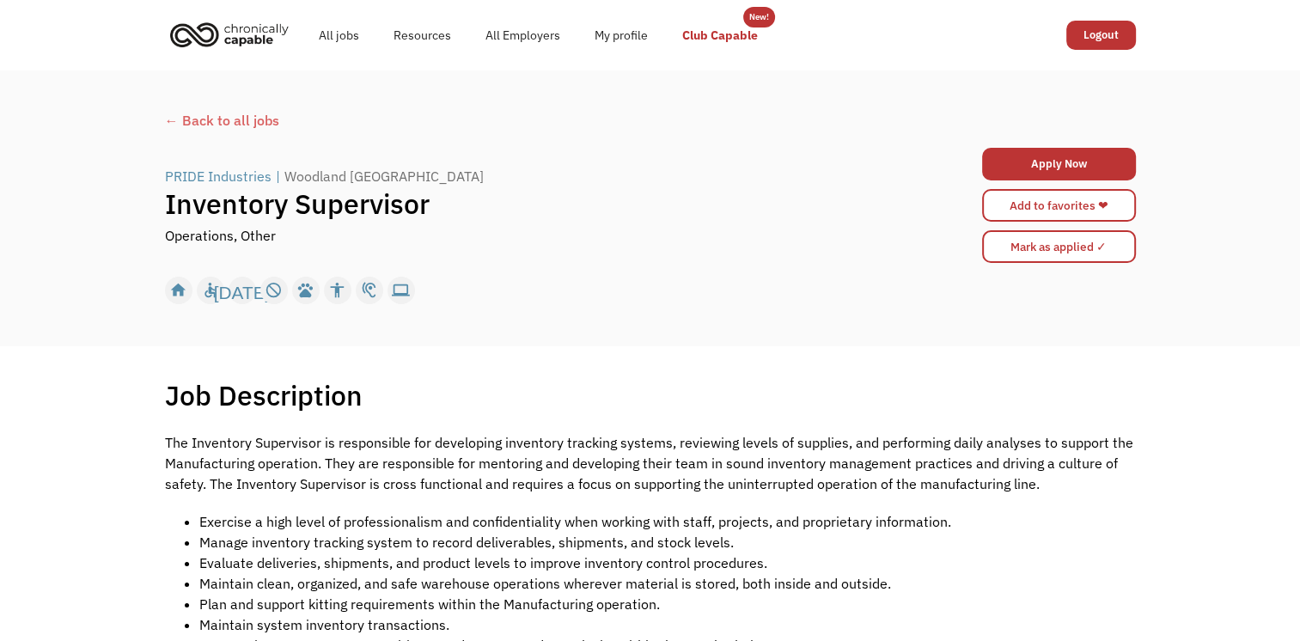
click at [732, 33] on link "Club Capable" at bounding box center [720, 35] width 110 height 55
click at [348, 35] on link "All jobs" at bounding box center [338, 35] width 75 height 55
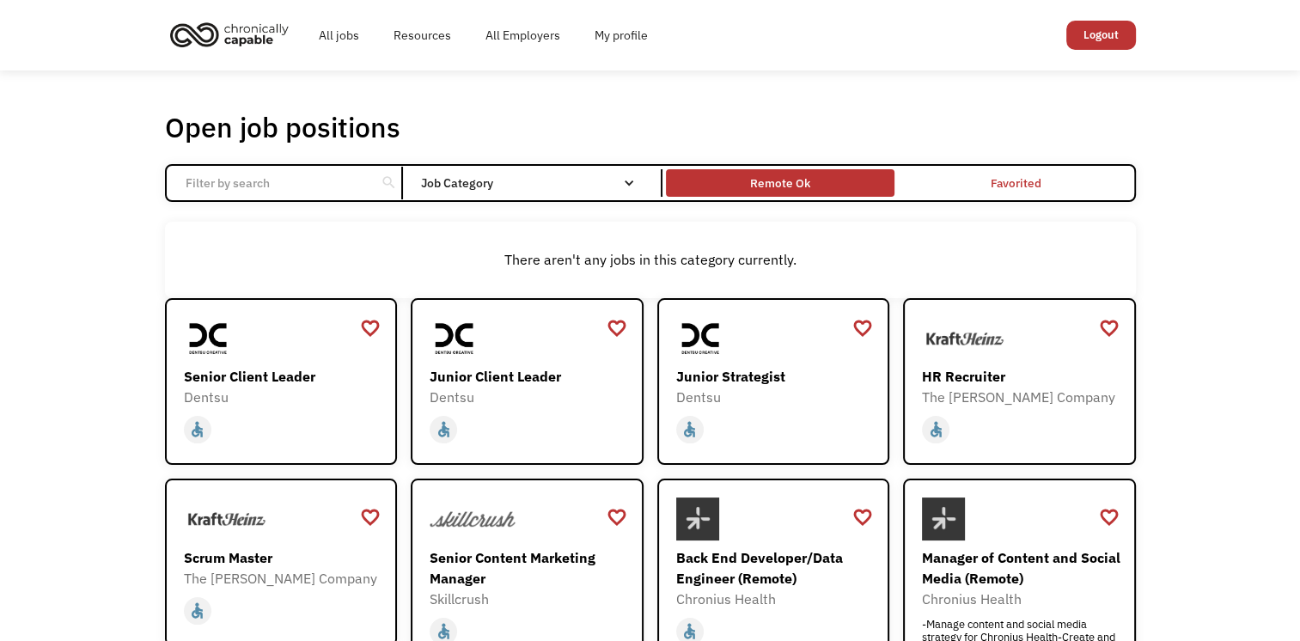
click at [814, 185] on div "Remote Ok" at bounding box center [780, 184] width 228 height 20
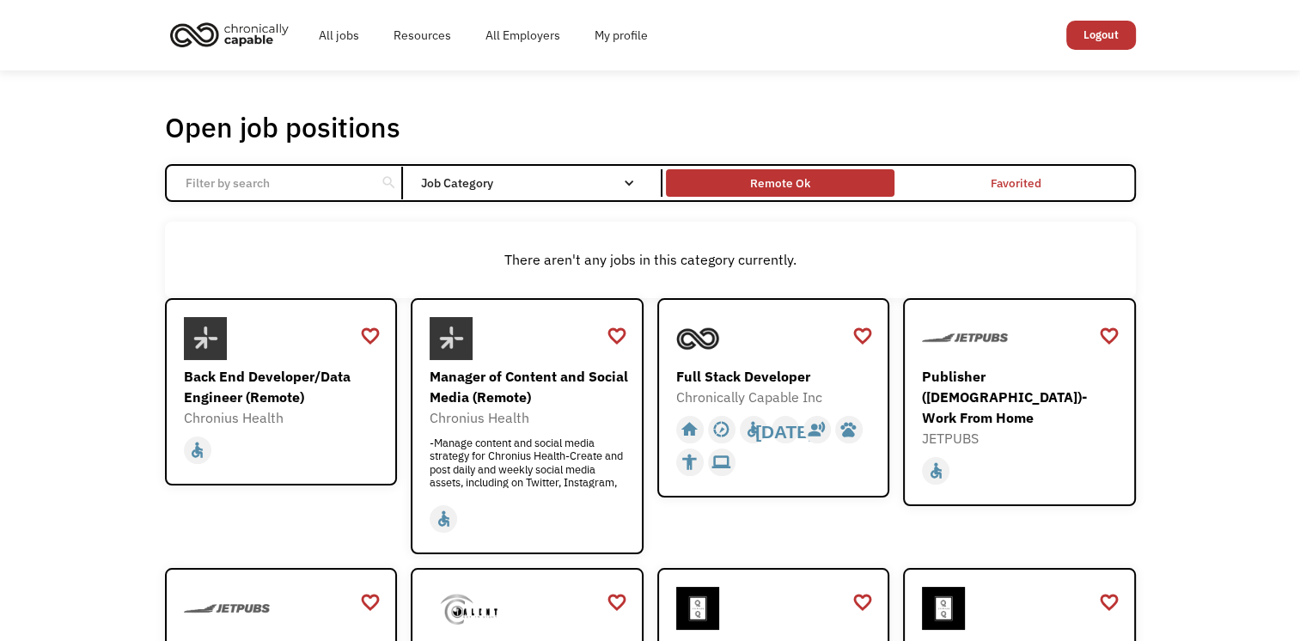
click at [814, 185] on div "Remote Ok" at bounding box center [780, 184] width 228 height 20
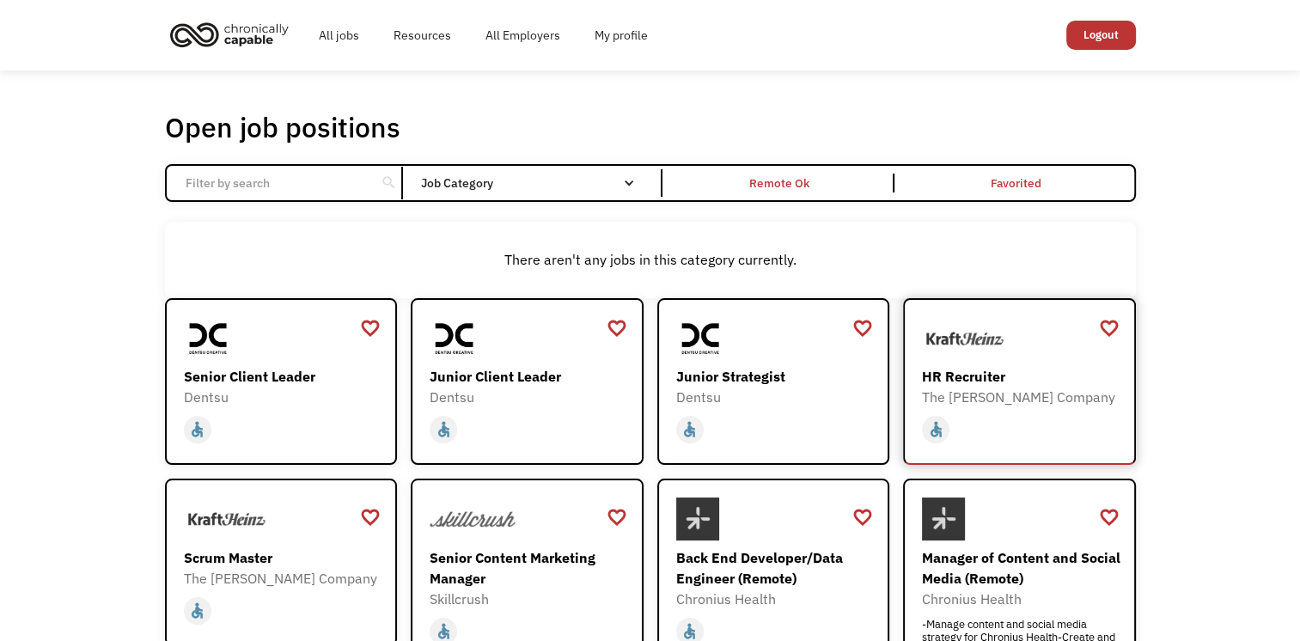
click at [1029, 378] on div "HR Recruiter" at bounding box center [1021, 376] width 199 height 21
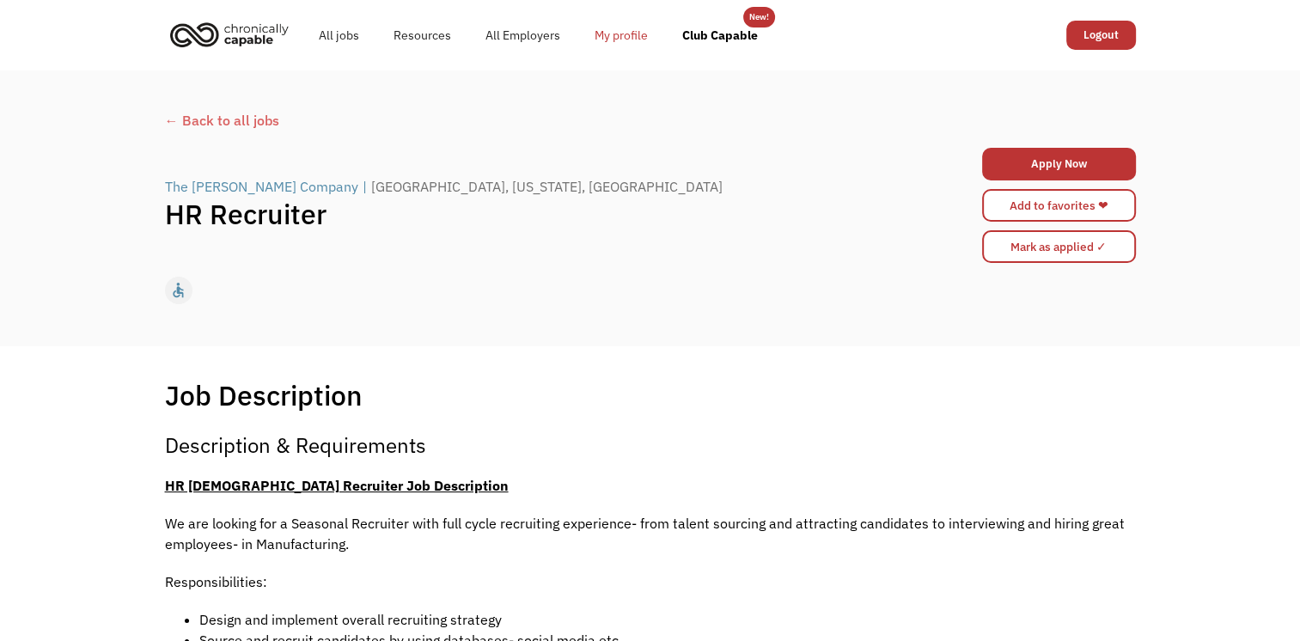
click at [588, 23] on link "My profile" at bounding box center [621, 35] width 88 height 55
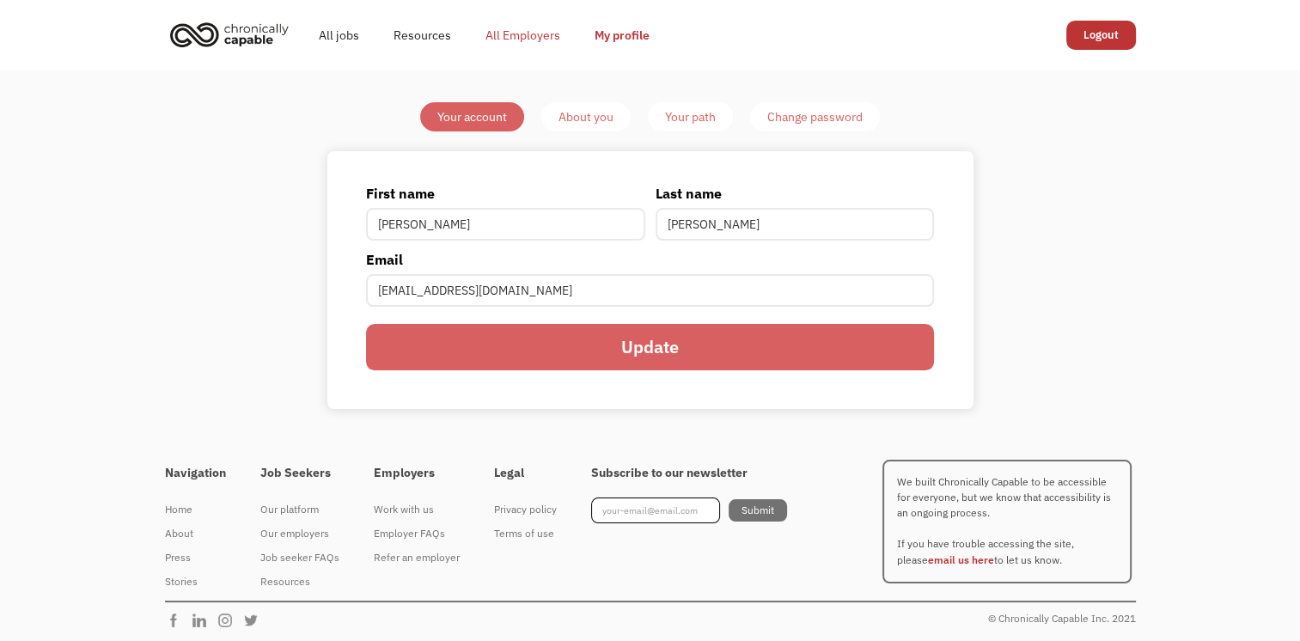
click at [528, 34] on link "All Employers" at bounding box center [522, 35] width 109 height 55
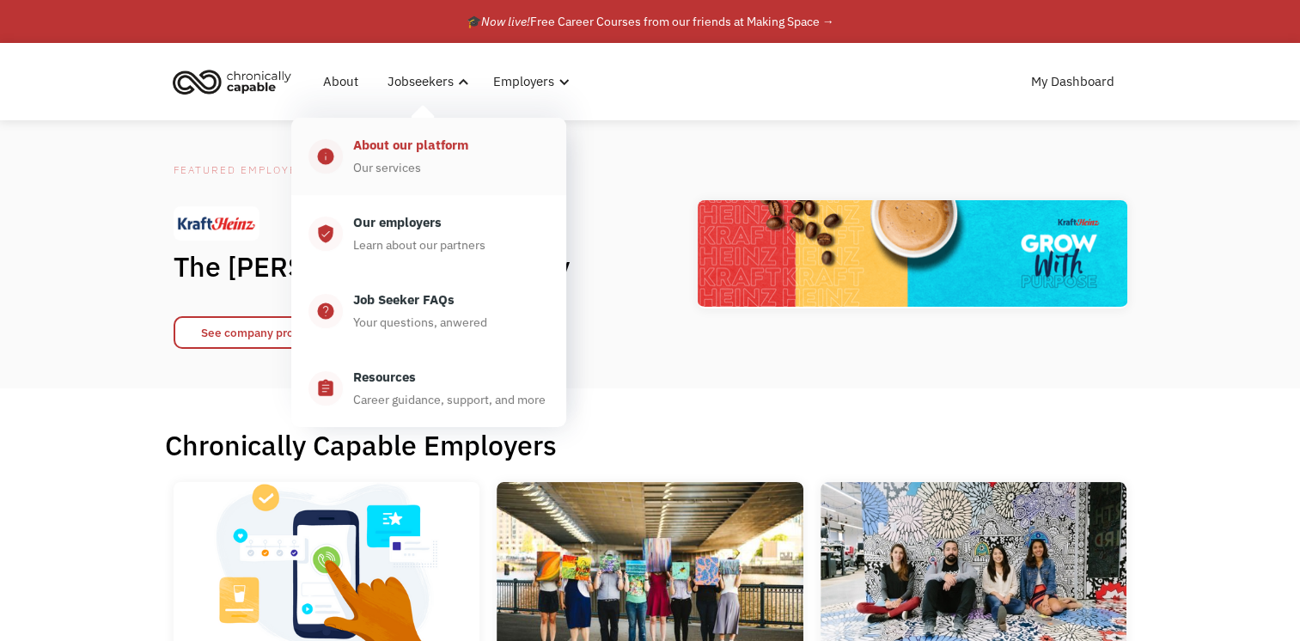
click at [406, 149] on div "About our platform" at bounding box center [410, 145] width 115 height 21
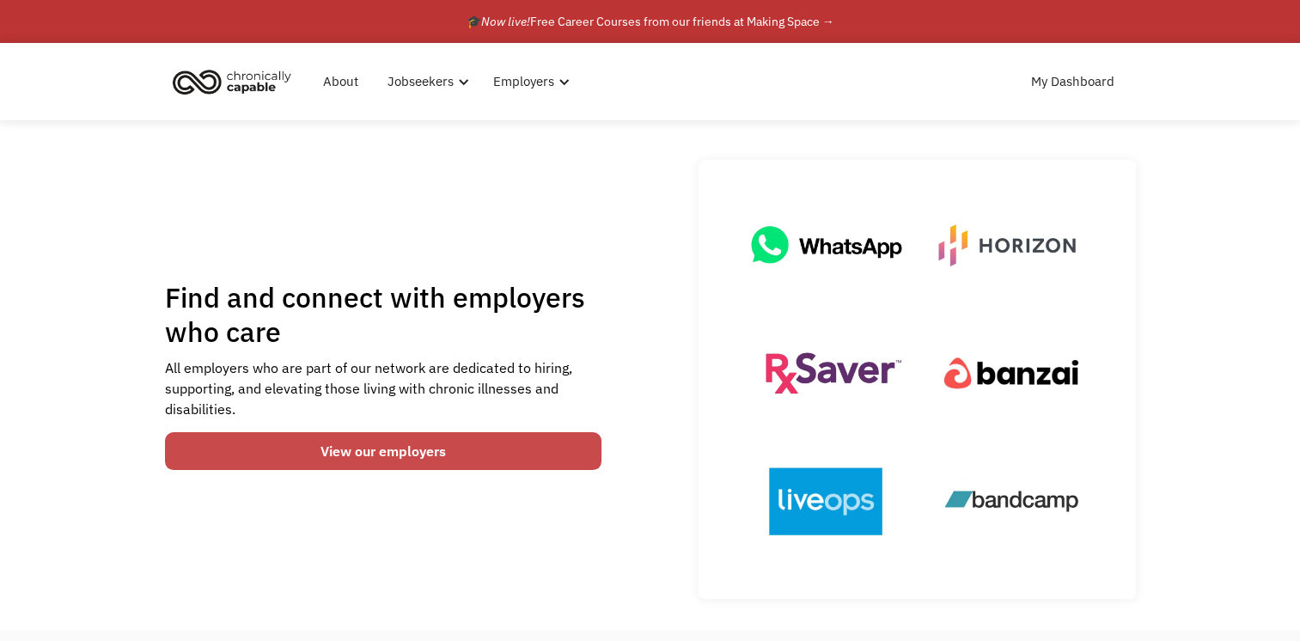
click at [428, 454] on link "View our employers" at bounding box center [383, 451] width 437 height 38
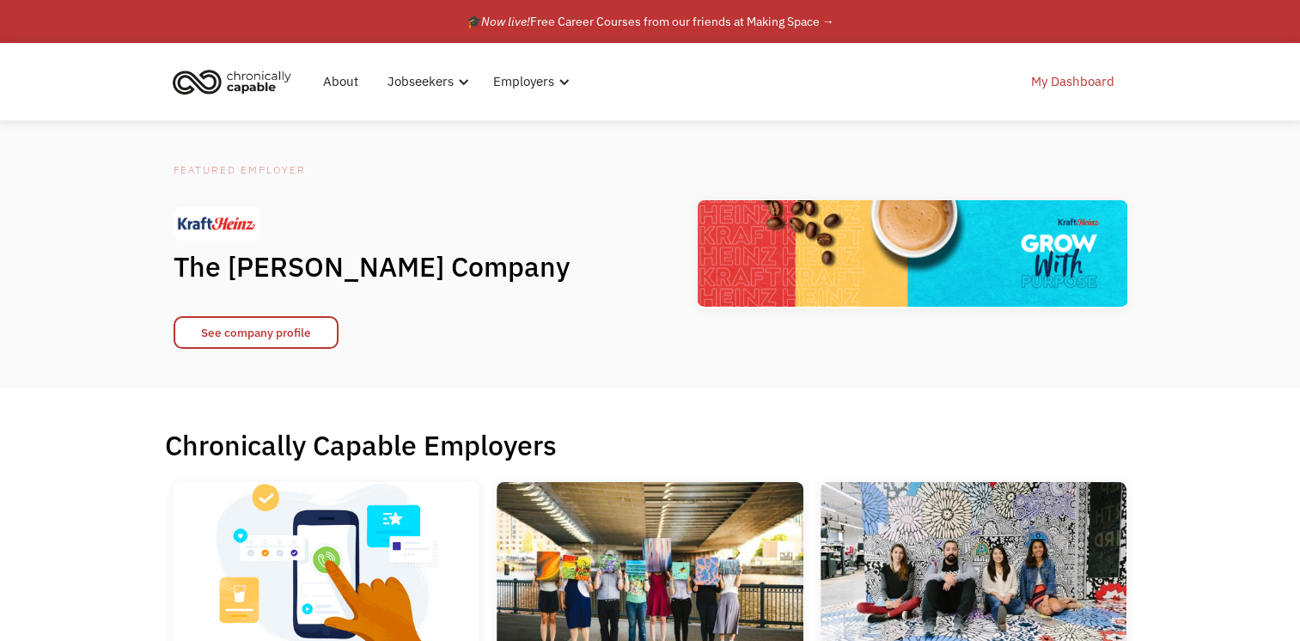
click at [1068, 85] on link "My Dashboard" at bounding box center [1072, 81] width 104 height 55
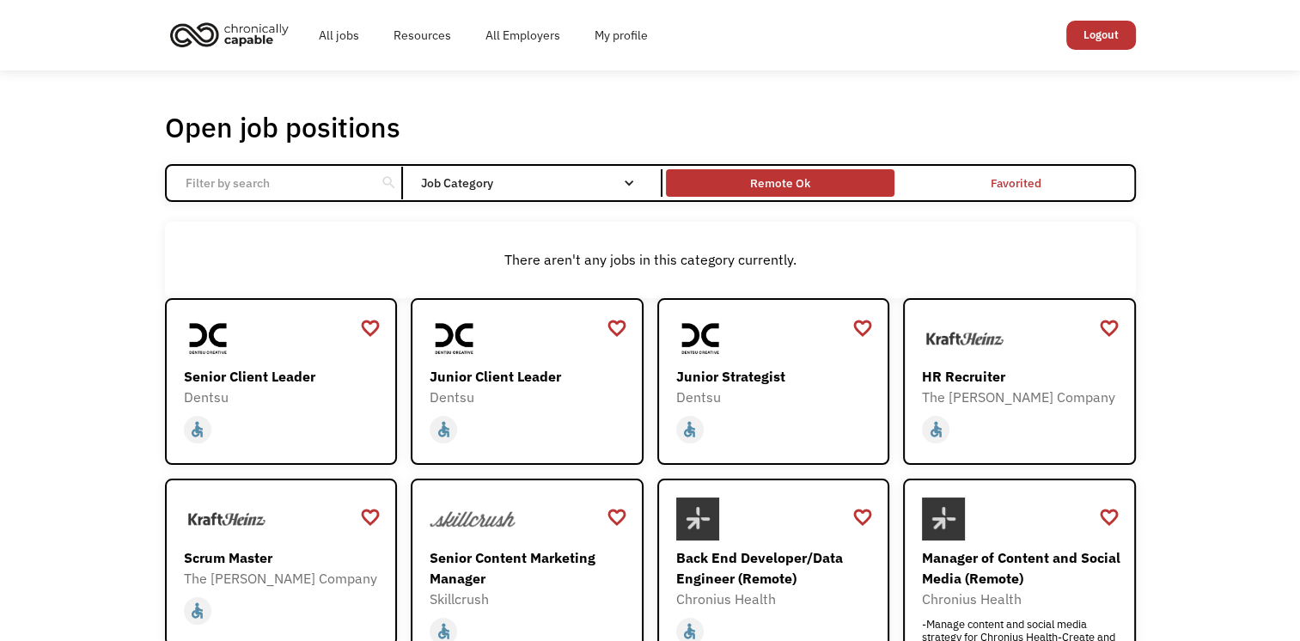
click at [804, 183] on div "Remote Ok" at bounding box center [780, 183] width 60 height 21
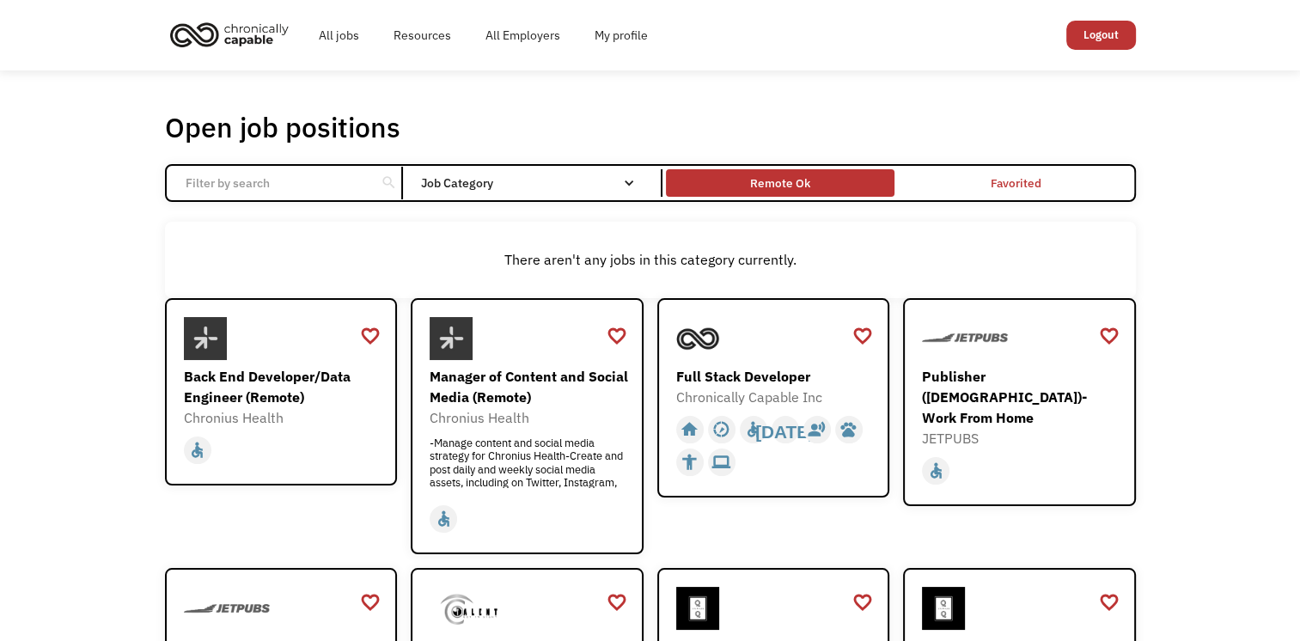
click at [804, 183] on div "Remote Ok" at bounding box center [780, 183] width 60 height 21
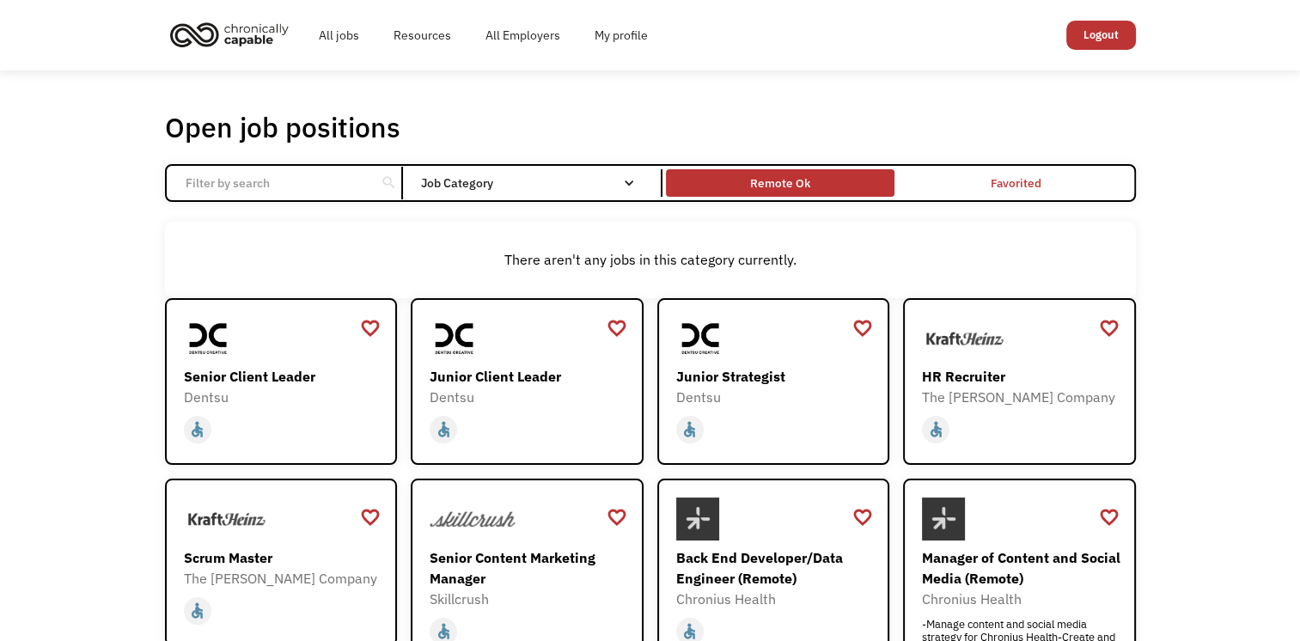
click at [847, 180] on div "Remote Ok" at bounding box center [780, 184] width 228 height 20
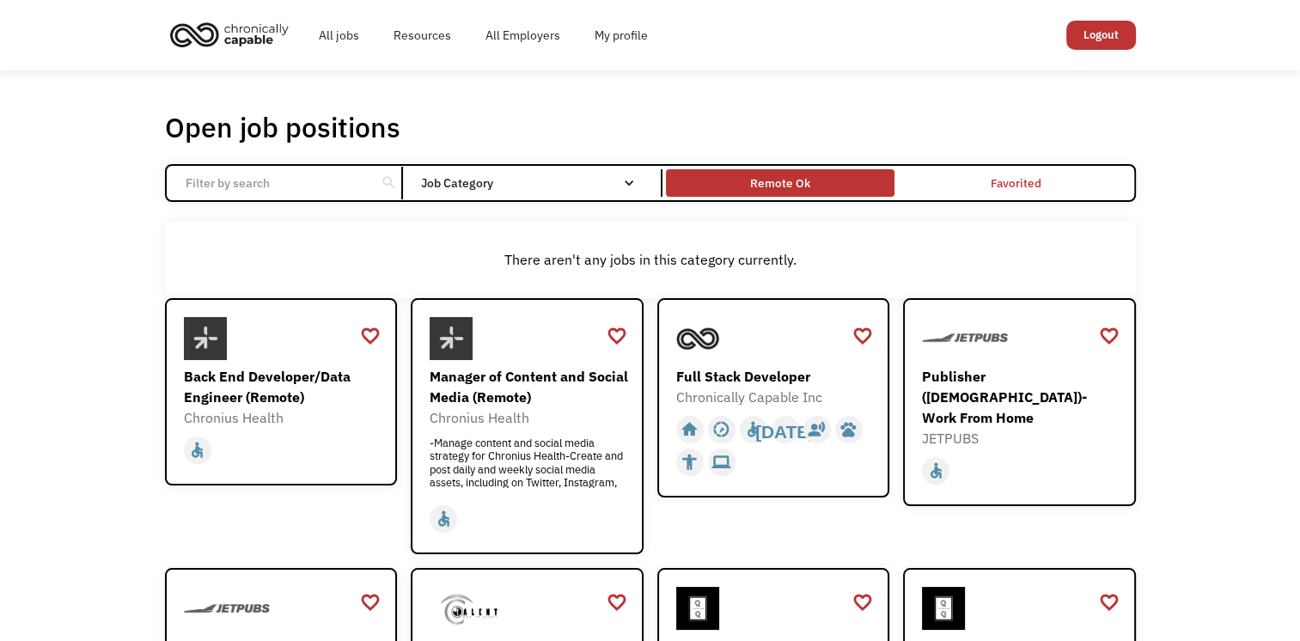
click at [847, 180] on div "Remote Ok" at bounding box center [780, 184] width 228 height 20
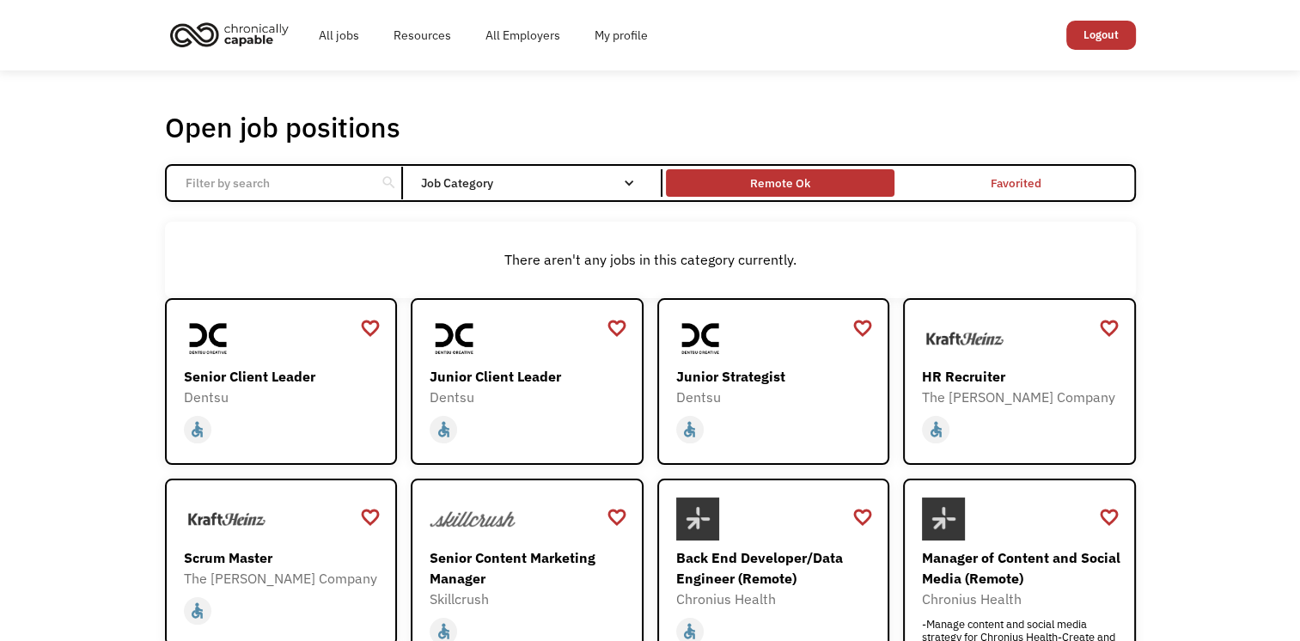
click at [847, 180] on div "Remote Ok" at bounding box center [780, 184] width 228 height 20
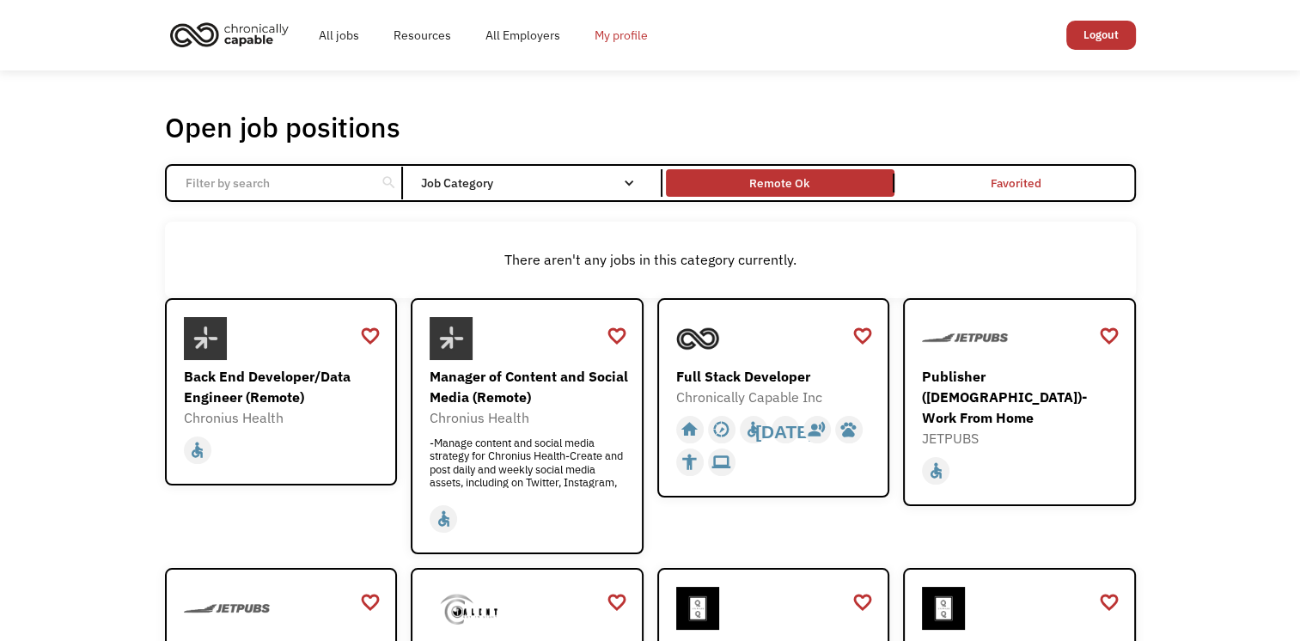
click at [616, 41] on link "My profile" at bounding box center [621, 35] width 88 height 55
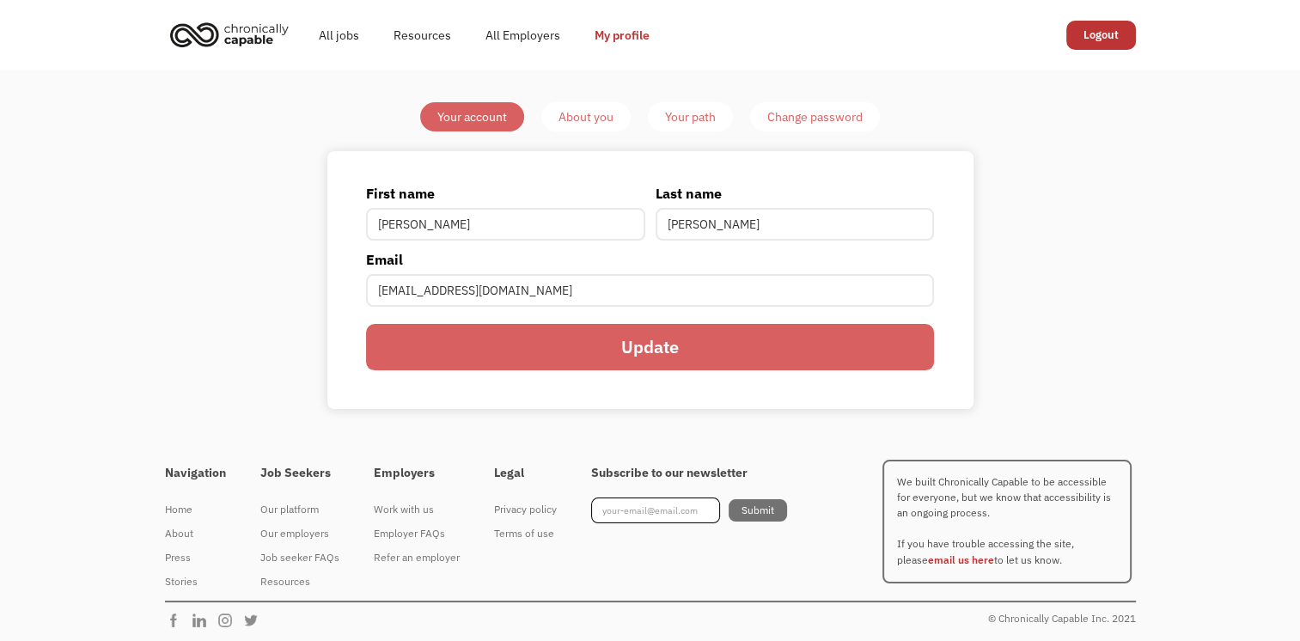
click at [587, 110] on div "About you" at bounding box center [585, 117] width 55 height 21
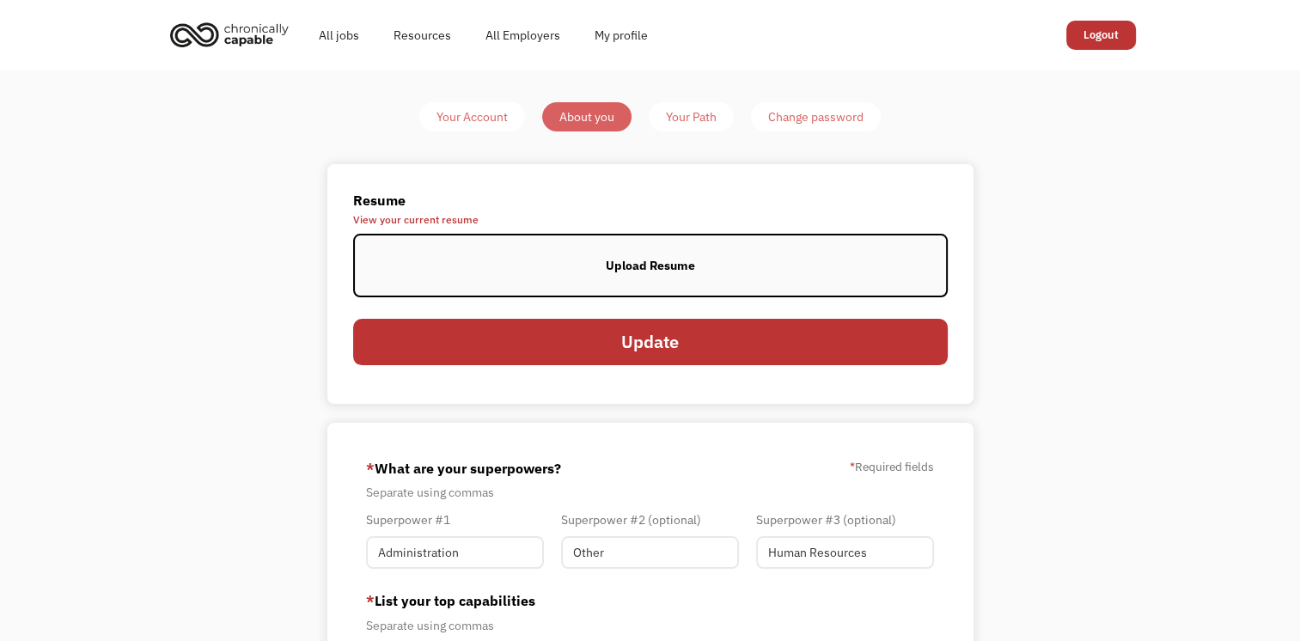
click at [663, 265] on div "Upload Resume" at bounding box center [650, 265] width 89 height 21
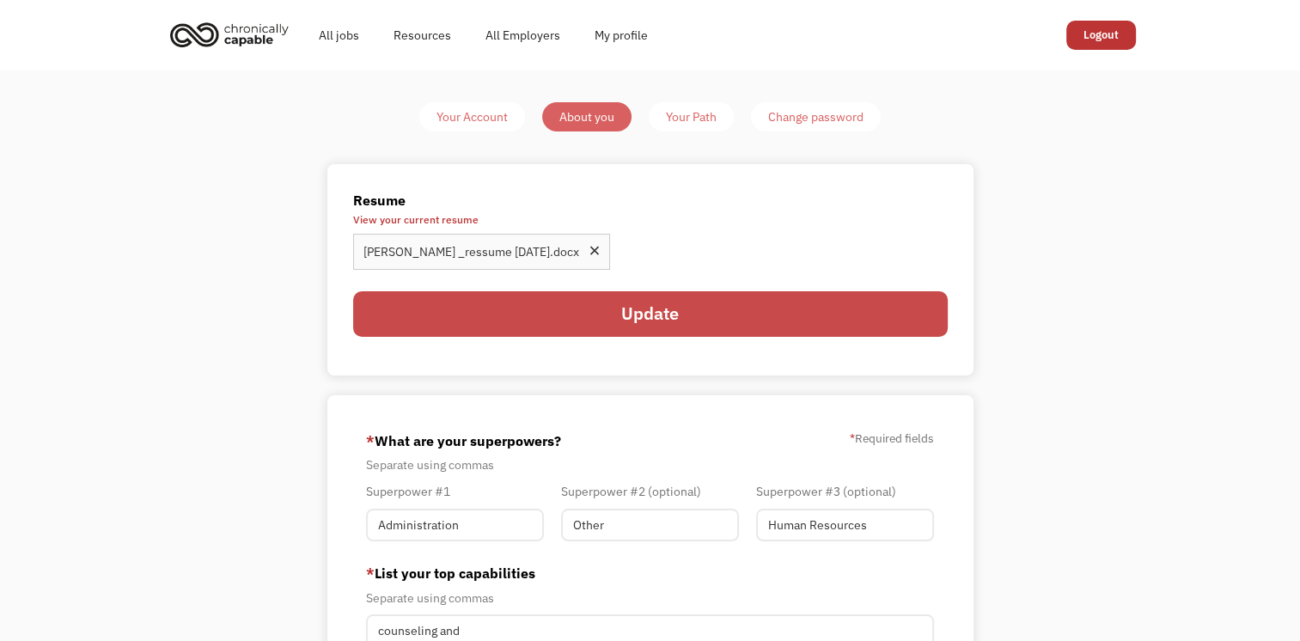
click at [599, 308] on input "Update" at bounding box center [650, 314] width 594 height 46
type input "Please wait..."
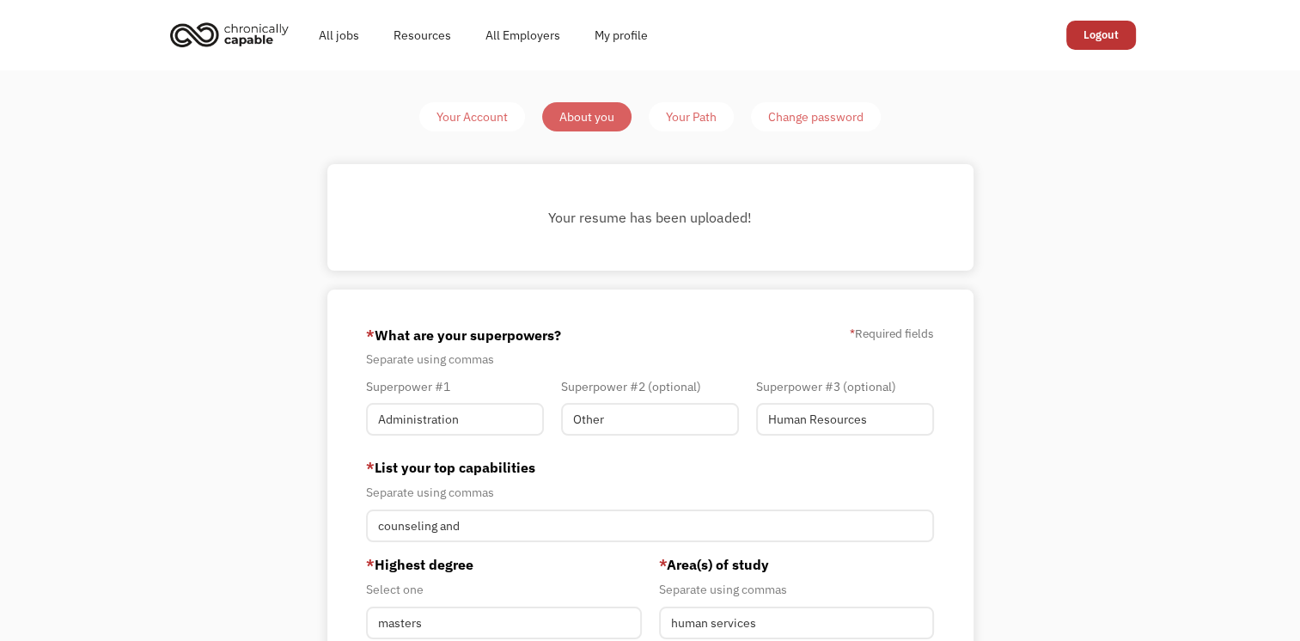
click at [688, 120] on div "Your Path" at bounding box center [691, 117] width 51 height 21
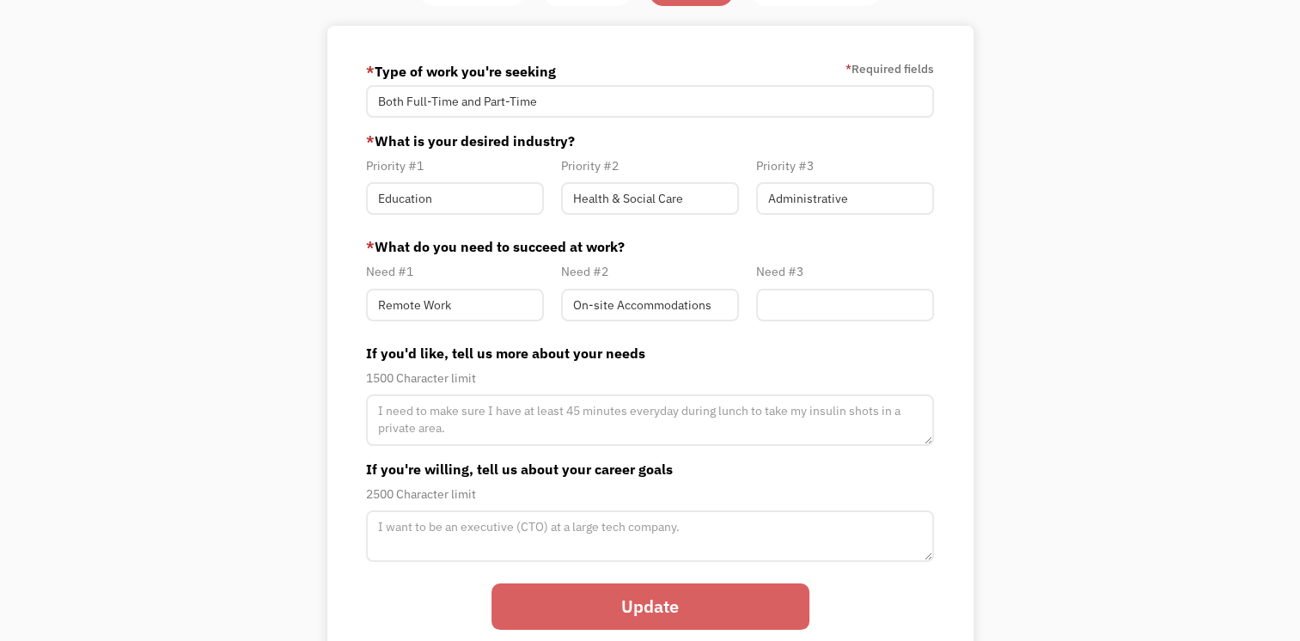
scroll to position [127, 0]
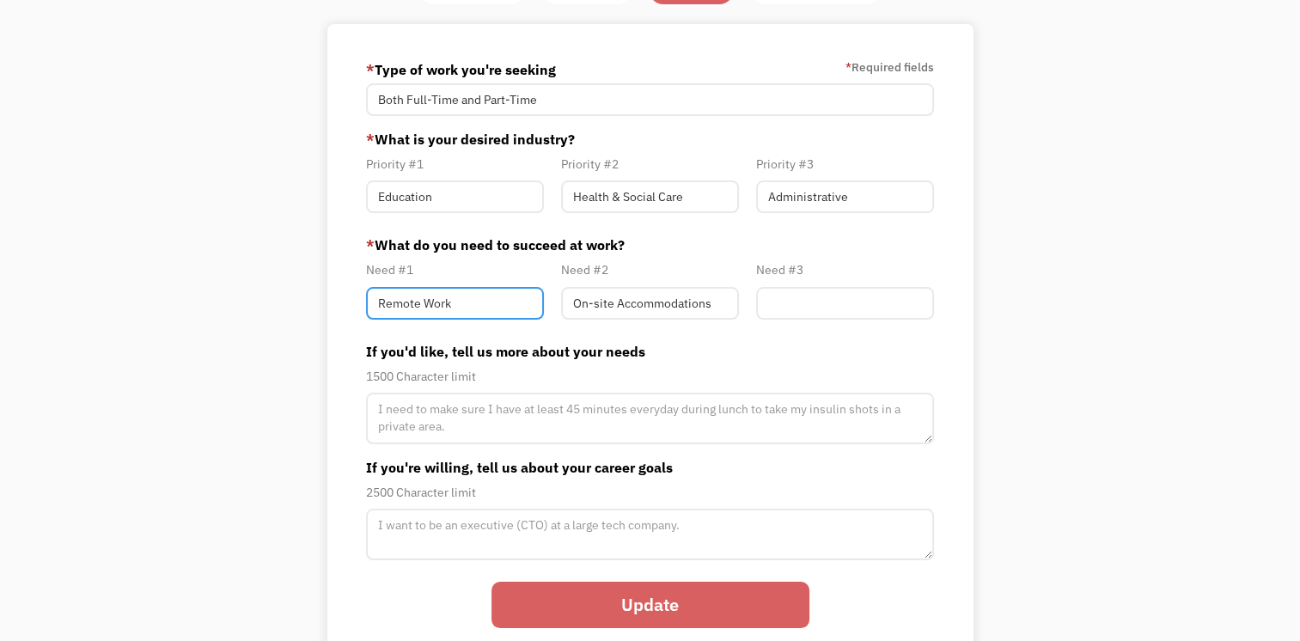
click at [475, 299] on input "Remote Work" at bounding box center [455, 303] width 178 height 33
type input "R"
click at [642, 608] on input "Update" at bounding box center [650, 605] width 318 height 46
click at [493, 301] on input "Member-Path-Update" at bounding box center [455, 303] width 178 height 33
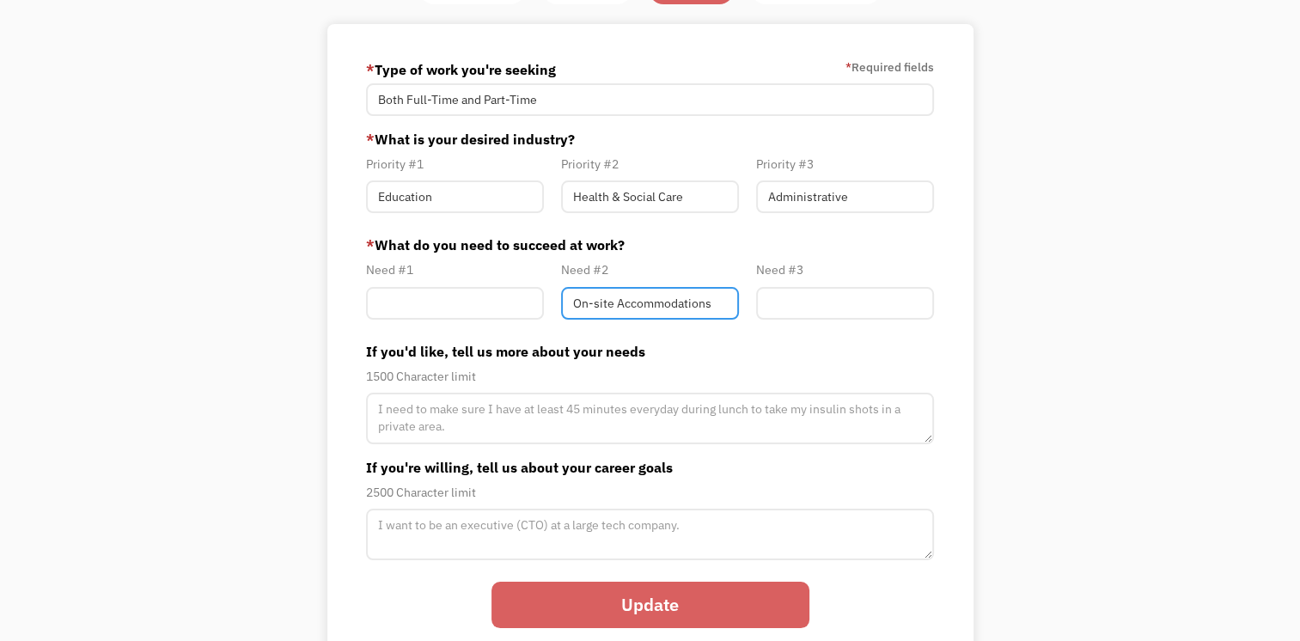
drag, startPoint x: 573, startPoint y: 298, endPoint x: 739, endPoint y: 304, distance: 165.9
click at [739, 304] on div "Need #2 On-site Accommodations" at bounding box center [649, 293] width 195 height 68
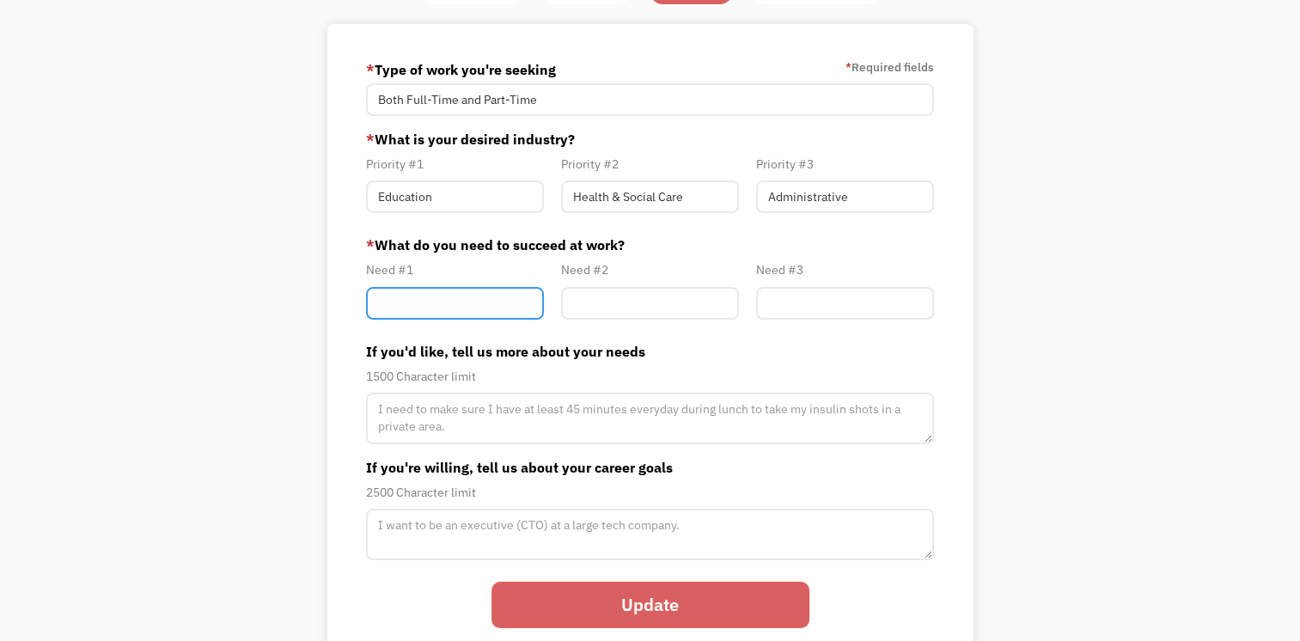
click at [457, 305] on input "Member-Path-Update" at bounding box center [455, 303] width 178 height 33
paste input "On-site Accommodations"
type input "On-site Accommodations"
click at [653, 603] on input "Update" at bounding box center [650, 605] width 318 height 46
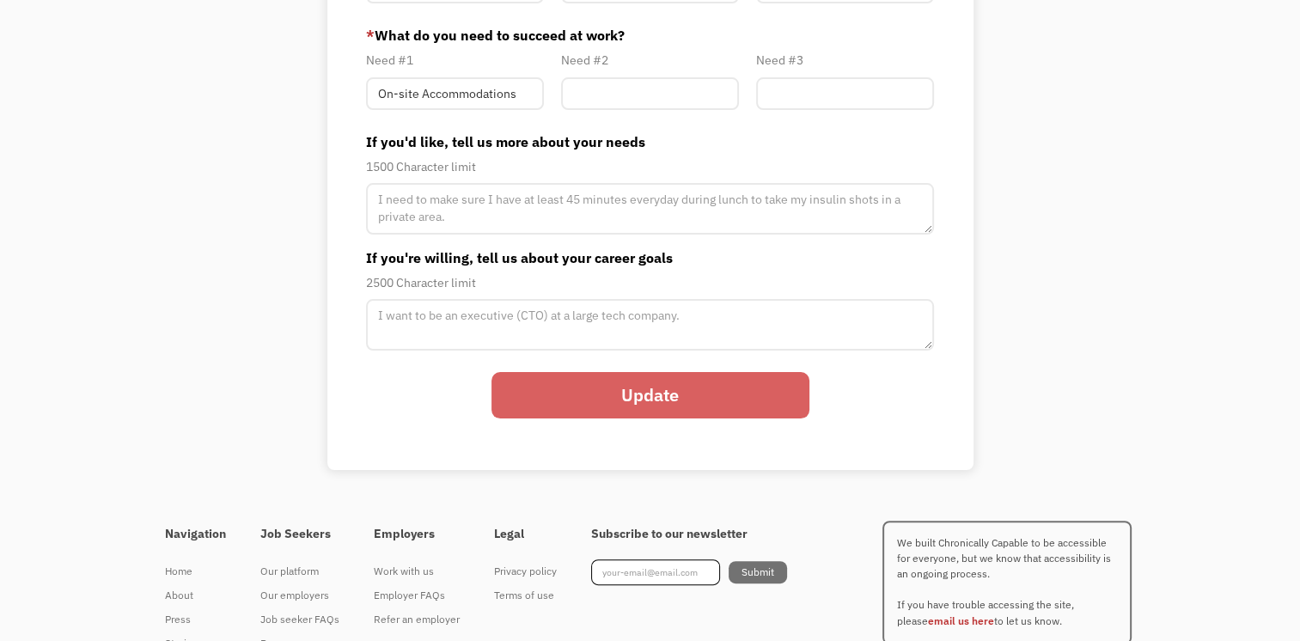
scroll to position [344, 0]
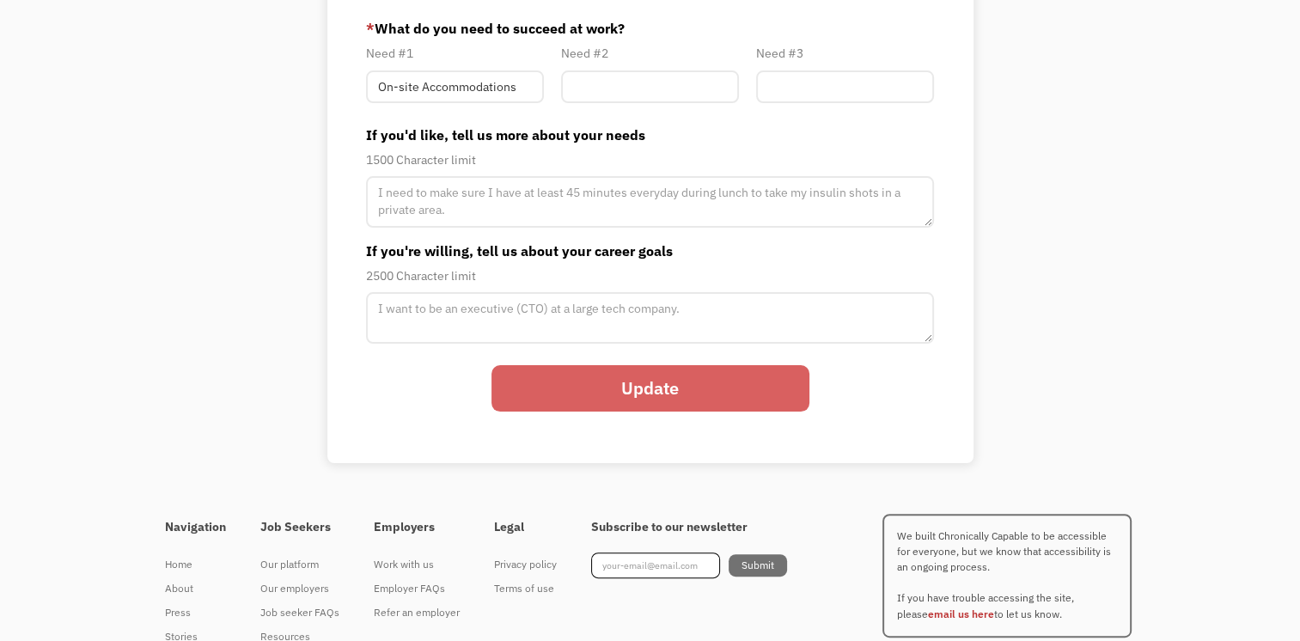
click at [639, 393] on input "Update" at bounding box center [650, 388] width 318 height 46
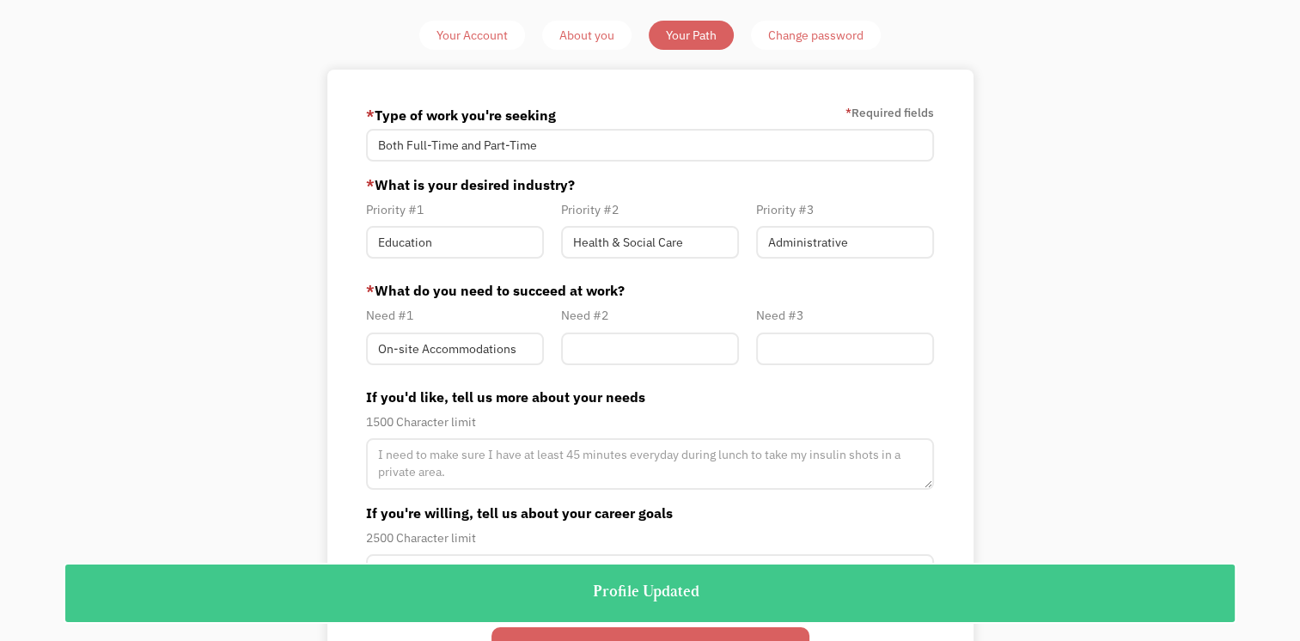
scroll to position [0, 0]
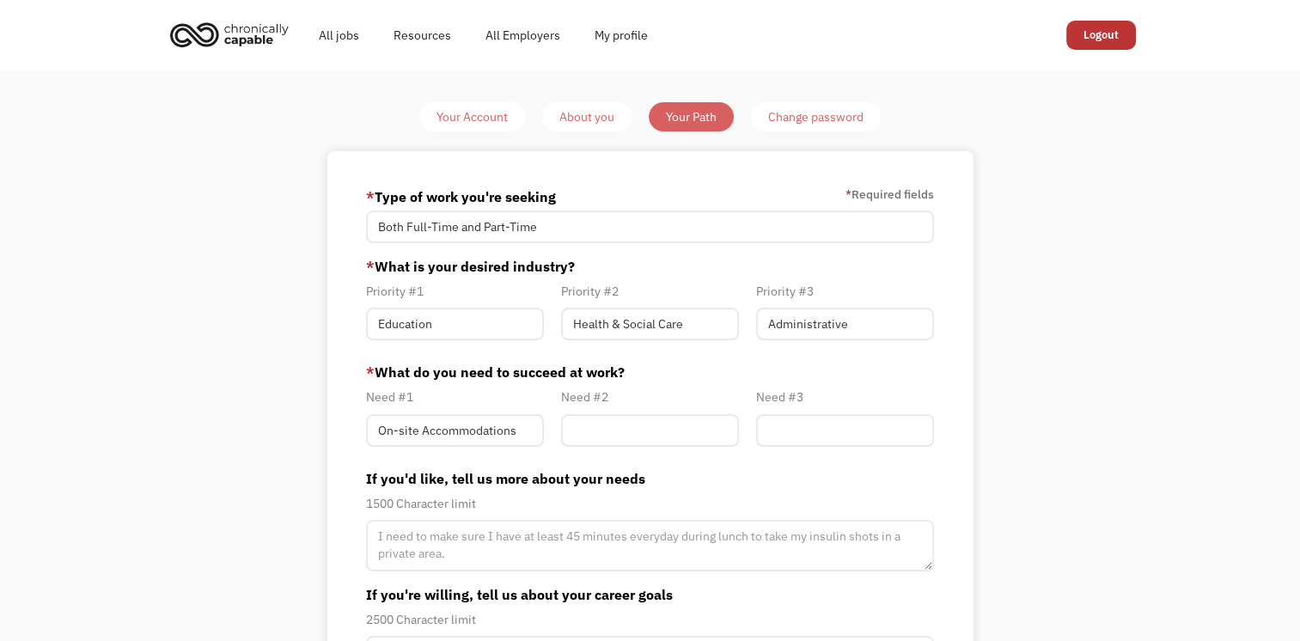
click link "About you"
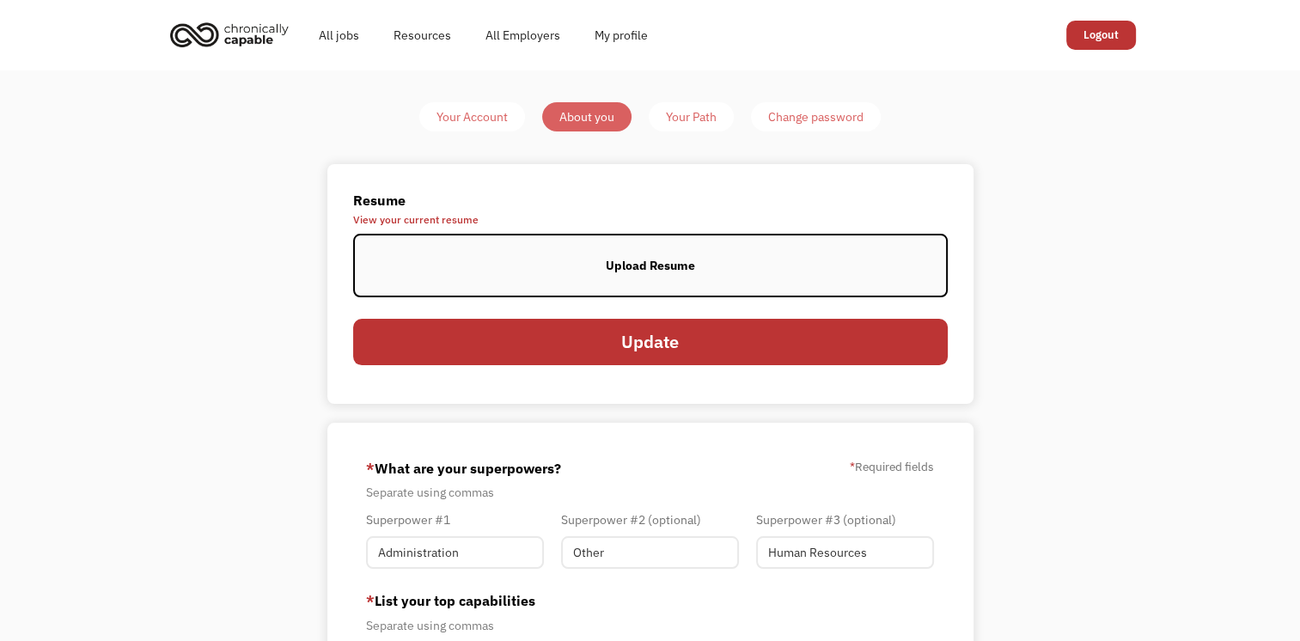
click at [470, 119] on div "Your Account" at bounding box center [471, 117] width 71 height 21
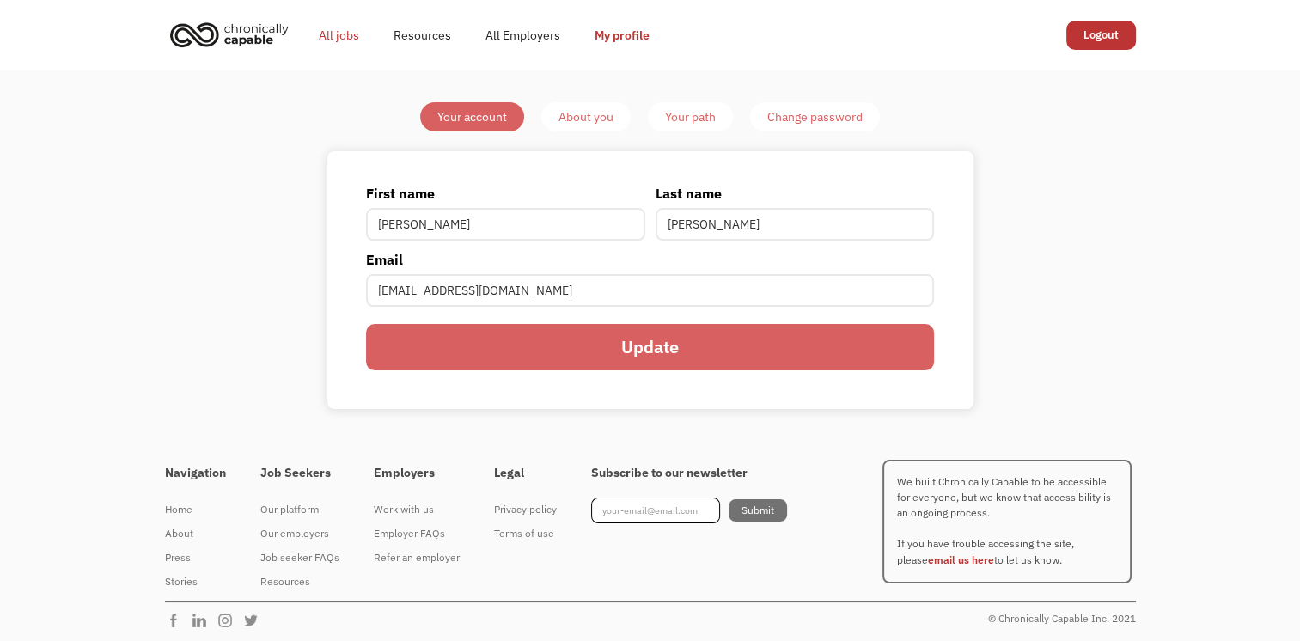
click at [335, 27] on link "All jobs" at bounding box center [338, 35] width 75 height 55
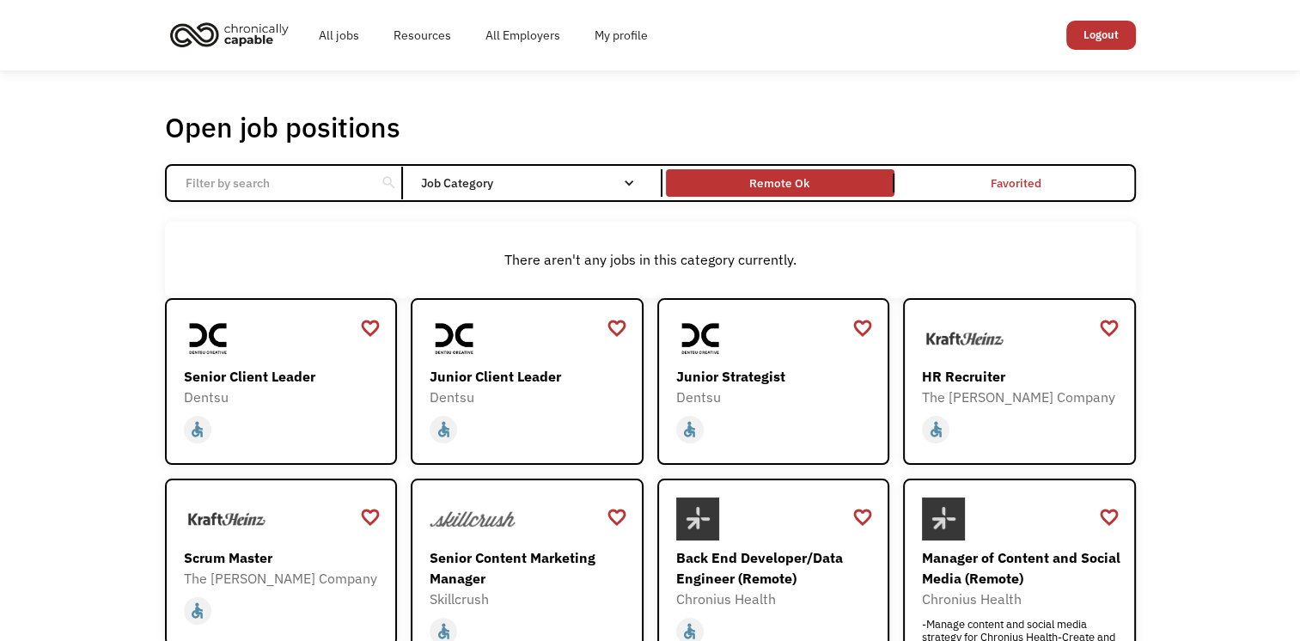
click at [836, 167] on link "Remote Ok" at bounding box center [779, 183] width 235 height 35
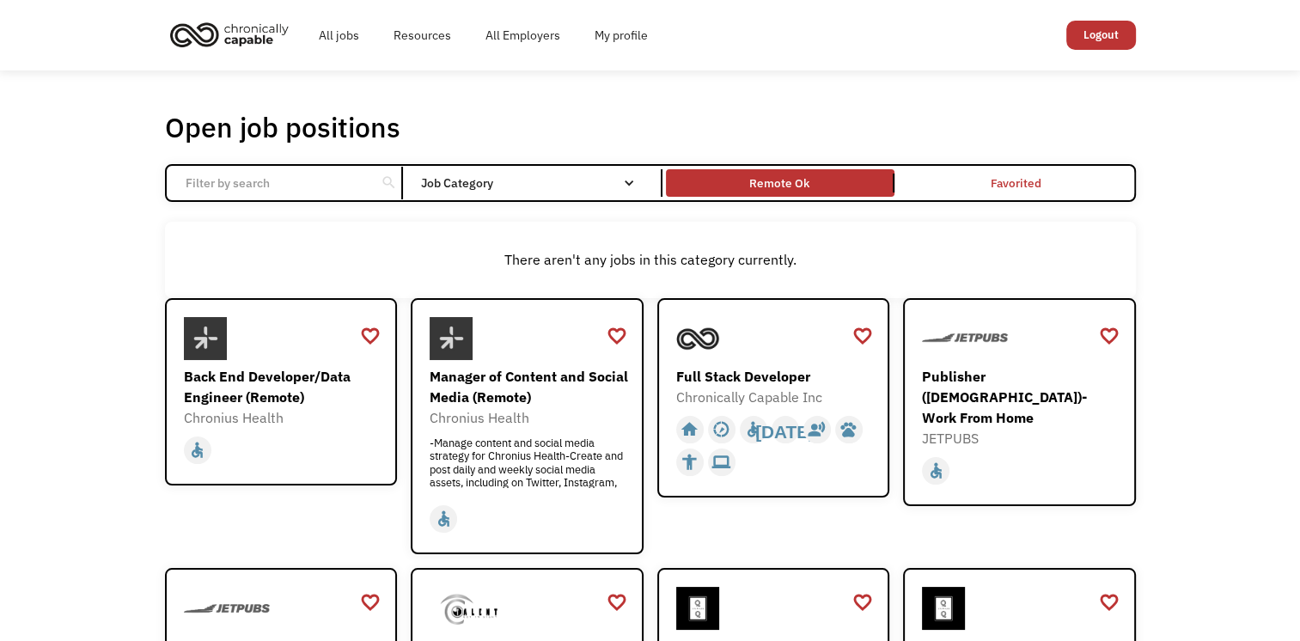
click at [271, 187] on input "Email Form" at bounding box center [271, 183] width 192 height 33
click at [1110, 22] on link "Logout" at bounding box center [1101, 35] width 70 height 29
